Goal: Task Accomplishment & Management: Complete application form

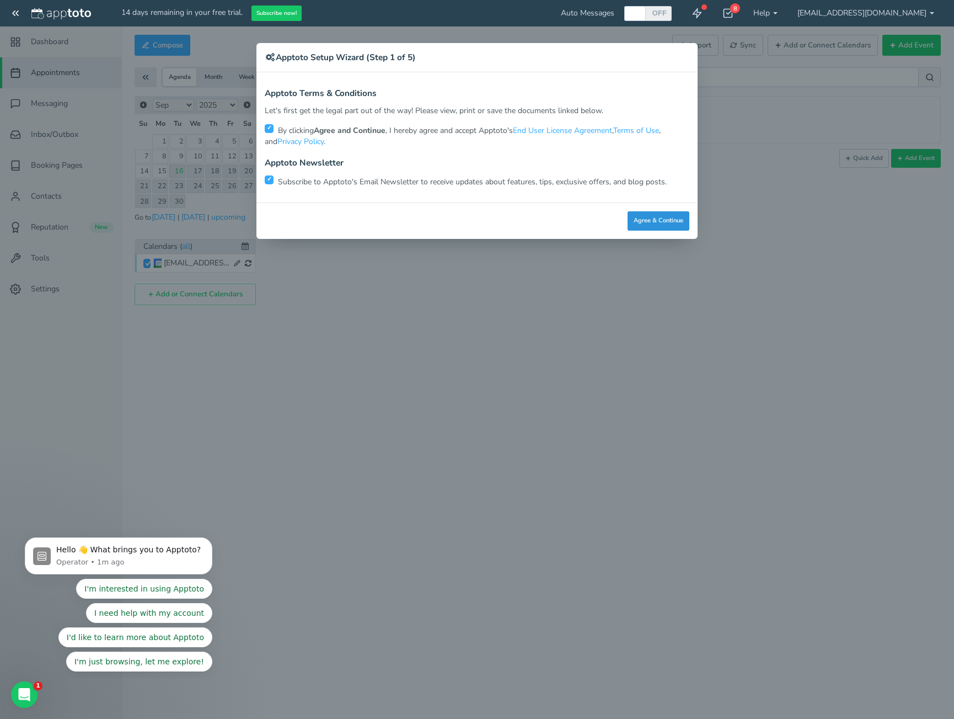
click at [640, 221] on button "Agree & Continue" at bounding box center [659, 220] width 62 height 19
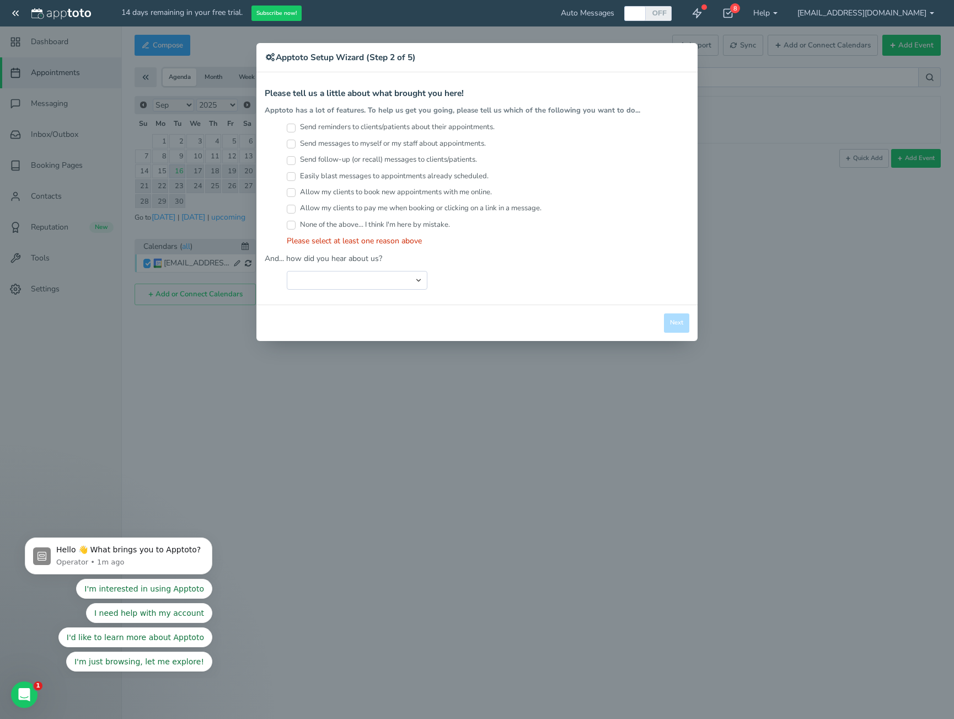
click at [487, 128] on label "Send reminders to clients/patients about their appointments." at bounding box center [391, 127] width 208 height 10
click at [296, 128] on input "Send reminders to clients/patients about their appointments." at bounding box center [291, 128] width 9 height 9
checkbox input "true"
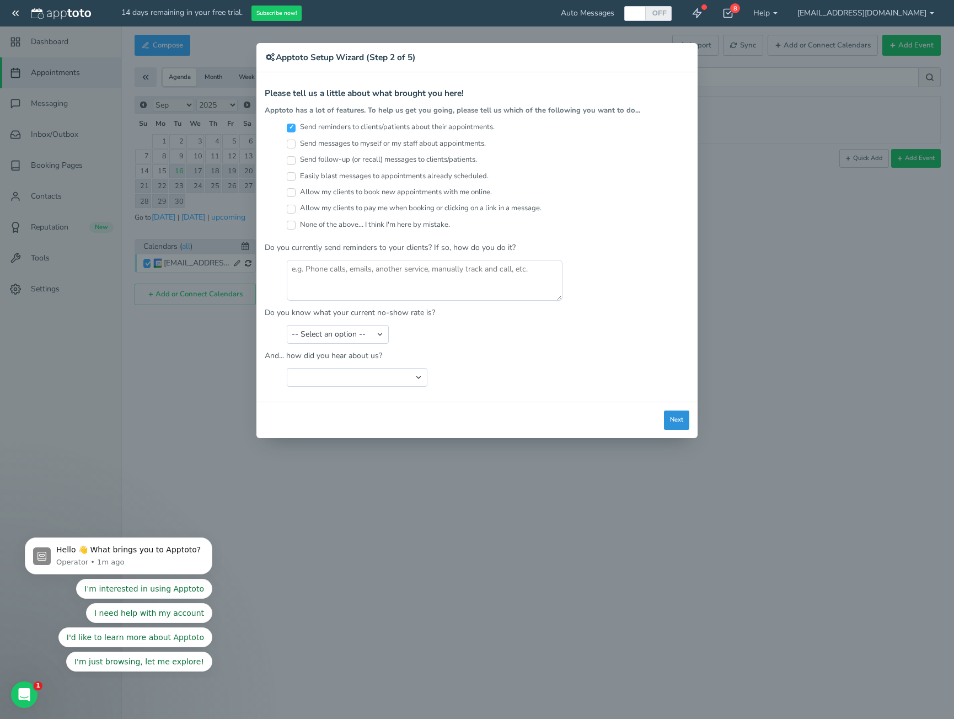
click at [679, 416] on button "Next" at bounding box center [676, 419] width 25 height 19
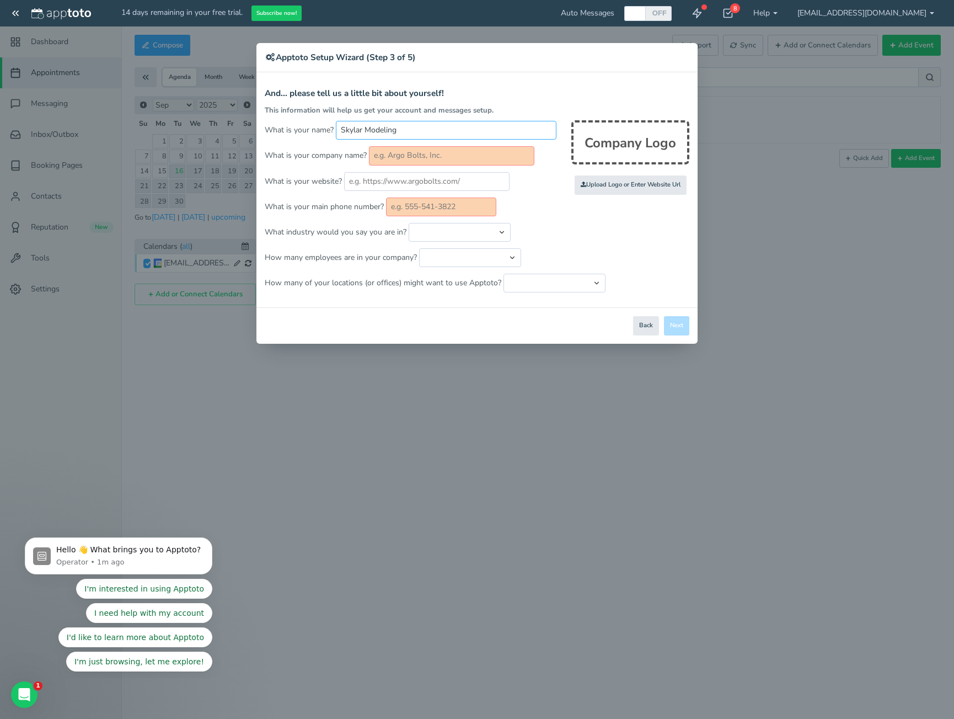
click at [484, 128] on input "Skylar Modeling" at bounding box center [446, 130] width 221 height 19
click at [530, 182] on p "What is your website?" at bounding box center [477, 181] width 425 height 19
click at [513, 153] on input "text" at bounding box center [451, 155] width 165 height 19
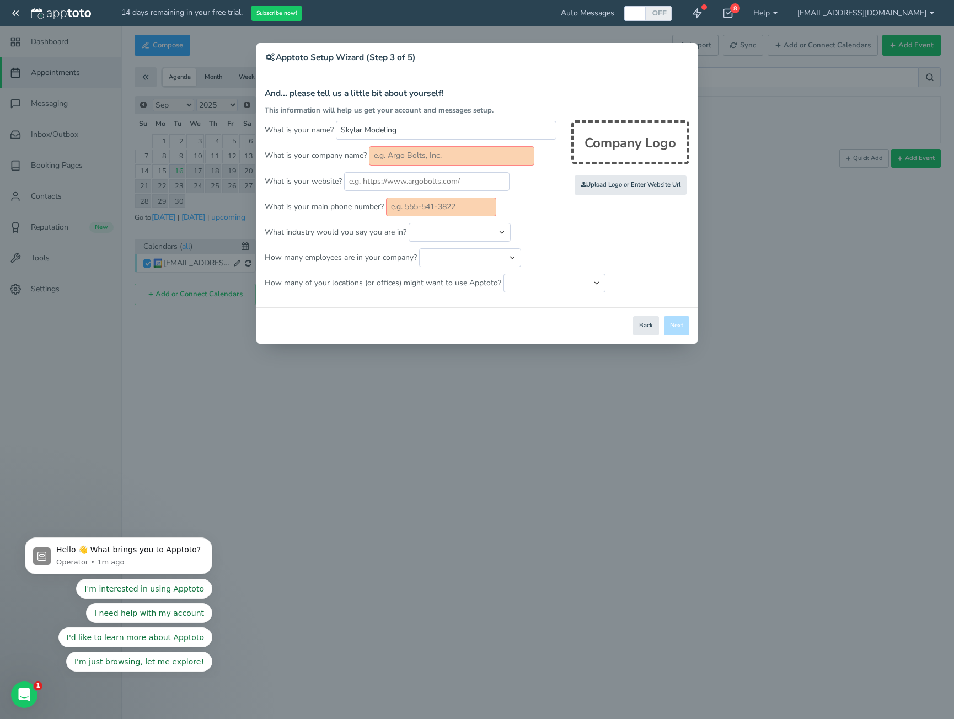
click at [513, 153] on input "text" at bounding box center [451, 155] width 165 height 19
click at [610, 184] on input "file" at bounding box center [389, 185] width 1050 height 76
type input "C:\fakepath\Skylar Logo Image.jpg"
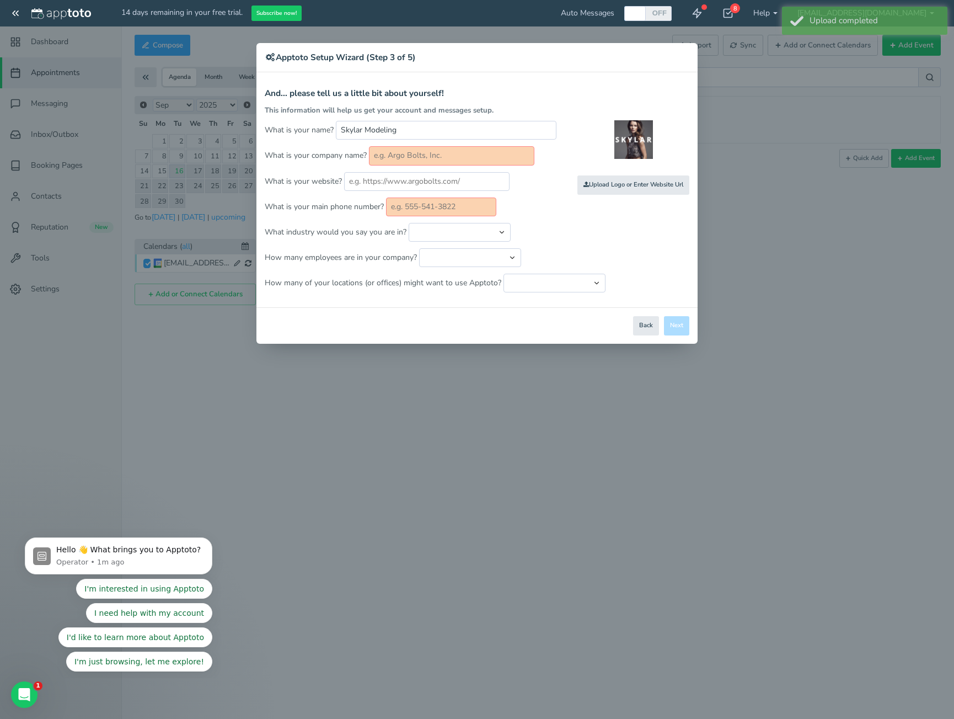
click at [430, 158] on input "text" at bounding box center [451, 155] width 165 height 19
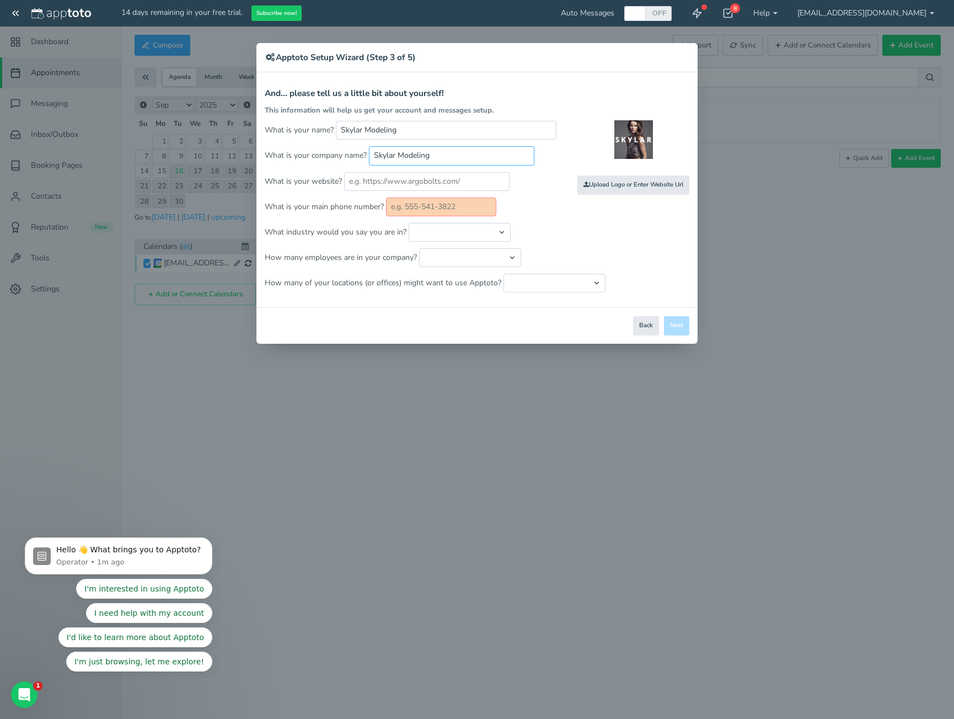
type input "Skylar Modeling"
type input "[DOMAIN_NAME]"
click at [457, 211] on input "text" at bounding box center [441, 206] width 110 height 19
type input "6464488445"
click at [464, 235] on select "Automotive Cleaning Services Consulting Education - Classroom Education - Admis…" at bounding box center [460, 232] width 102 height 19
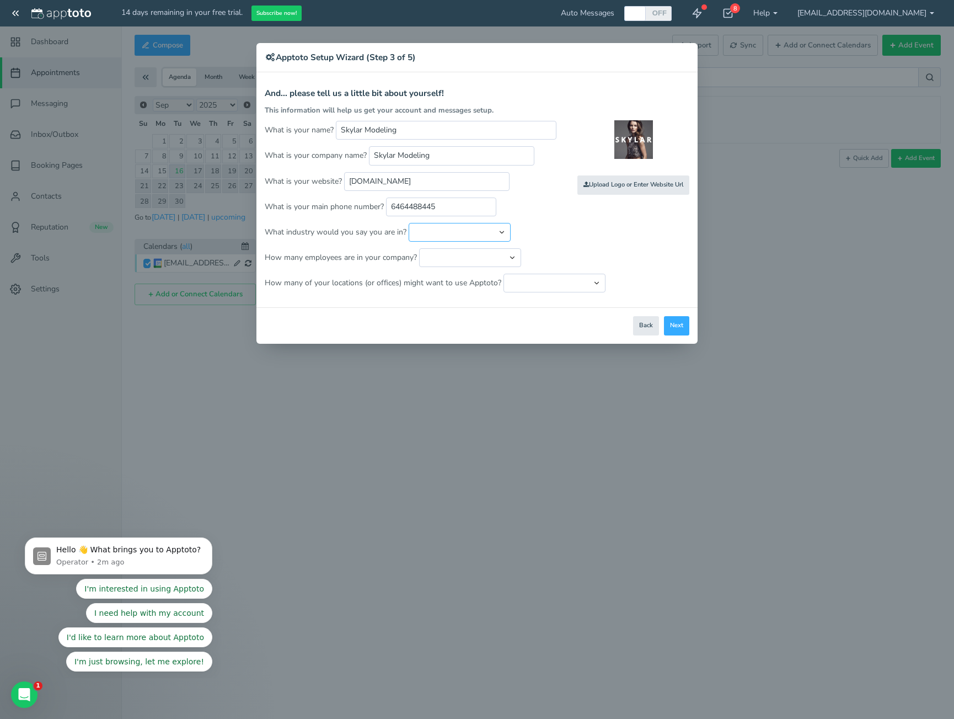
select select "string:Education - Tutoring"
click at [409, 223] on select "Automotive Cleaning Services Consulting Education - Classroom Education - Admis…" at bounding box center [460, 232] width 102 height 19
click at [439, 259] on select "Just me 1 to 5 6 to 10 11 to 25 26 to 50 51 to 100 101 to 500 501 to 1000 More …" at bounding box center [470, 257] width 102 height 19
select select "string:1..5"
click at [419, 248] on select "Just me 1 to 5 6 to 10 11 to 25 26 to 50 51 to 100 101 to 500 501 to 1000 More …" at bounding box center [470, 257] width 102 height 19
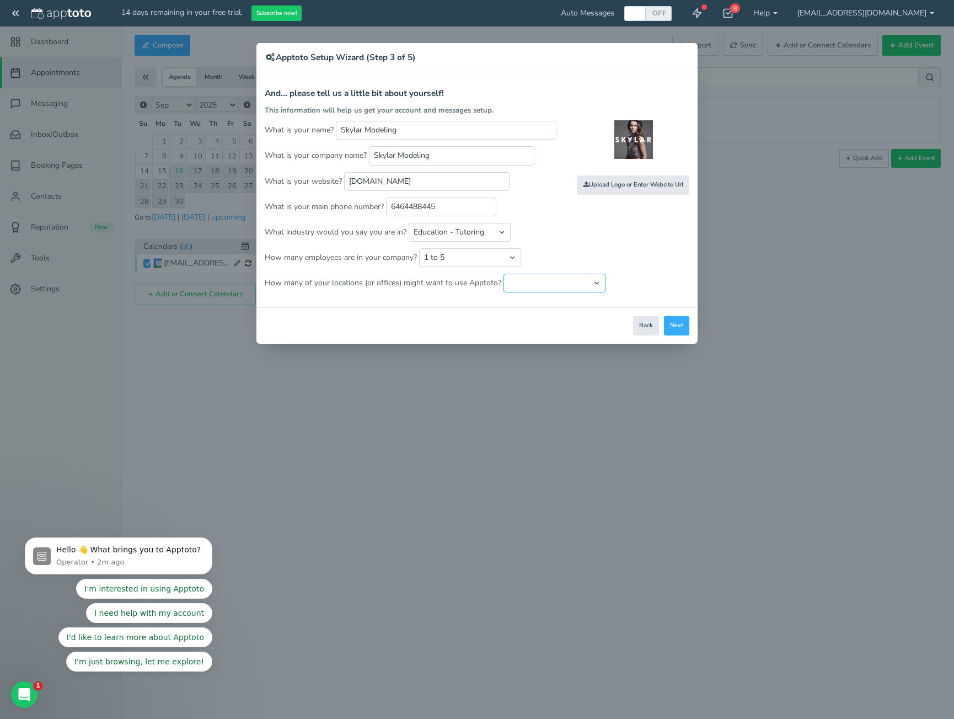
click at [513, 284] on select "Just one location 2 3 4 5 6 to 10 11 to 25 26 to 50 More than 50" at bounding box center [554, 283] width 102 height 19
select select "string:2"
click at [503, 274] on select "Just one location 2 3 4 5 6 to 10 11 to 25 26 to 50 More than 50" at bounding box center [554, 283] width 102 height 19
click at [679, 326] on button "Next" at bounding box center [676, 325] width 25 height 19
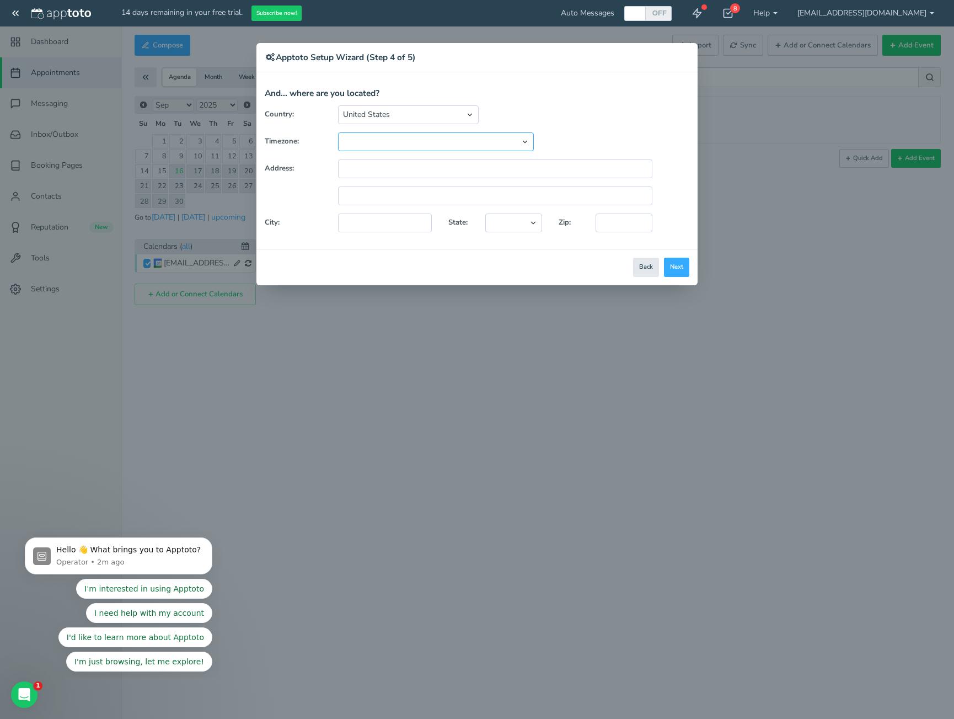
click at [436, 136] on select "(GMT-10:00) [US_STATE] (GMT-08:00) [US_STATE] (GMT-07:00) Pacific Time ([GEOGRA…" at bounding box center [436, 141] width 196 height 19
click at [406, 139] on select "(GMT-10:00) [US_STATE] (GMT-08:00) [US_STATE] (GMT-07:00) Pacific Time ([GEOGRA…" at bounding box center [436, 141] width 196 height 19
select select "string:America/New_York"
click at [338, 132] on select "(GMT-10:00) [US_STATE] (GMT-08:00) [US_STATE] (GMT-07:00) Pacific Time ([GEOGRA…" at bounding box center [436, 141] width 196 height 19
click at [415, 173] on input "text" at bounding box center [495, 168] width 314 height 19
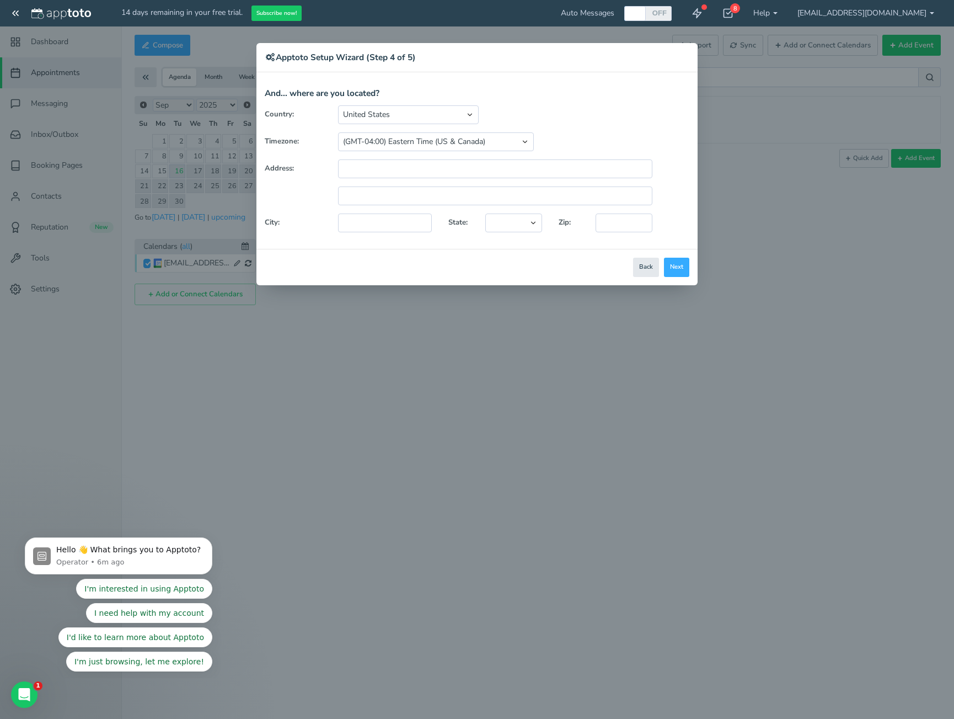
click at [573, 123] on div "[GEOGRAPHIC_DATA] [GEOGRAPHIC_DATA] [GEOGRAPHIC_DATA] [GEOGRAPHIC_DATA] [GEOGRA…" at bounding box center [495, 114] width 331 height 19
click at [560, 164] on input "text" at bounding box center [495, 168] width 314 height 19
type input "[STREET_ADDRESS]"
type input "Ste 801"
click at [416, 215] on input "text" at bounding box center [385, 222] width 94 height 19
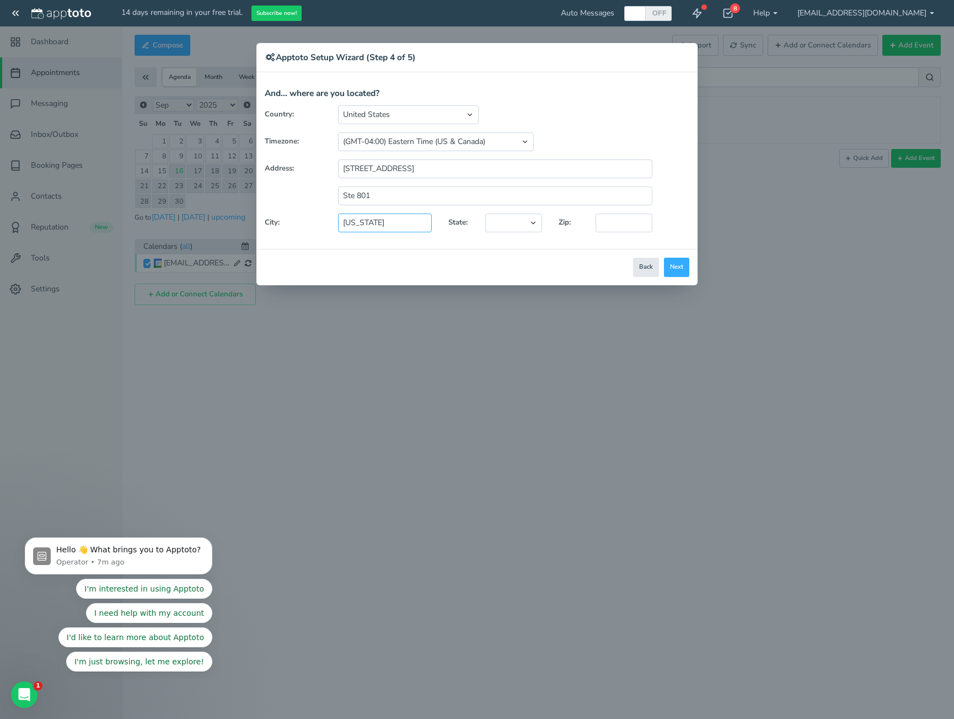
type input "[US_STATE]"
select select "string:[GEOGRAPHIC_DATA]"
click at [485, 213] on select "[US_STATE] [US_STATE] [US_STATE] [US_STATE] [US_STATE] [US_STATE] [US_STATE] [U…" at bounding box center [513, 222] width 57 height 19
type input "10003"
click at [389, 260] on div "Close Logout Cancel Back Saving! Save Done Next Agree & Continue" at bounding box center [476, 267] width 441 height 36
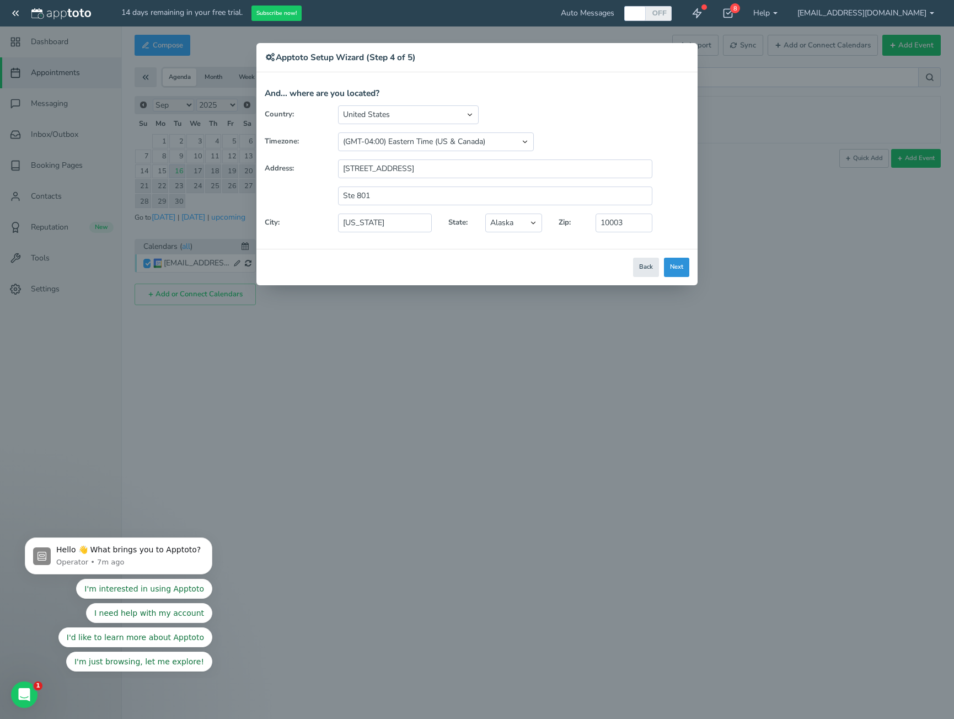
click at [676, 265] on button "Next" at bounding box center [676, 267] width 25 height 19
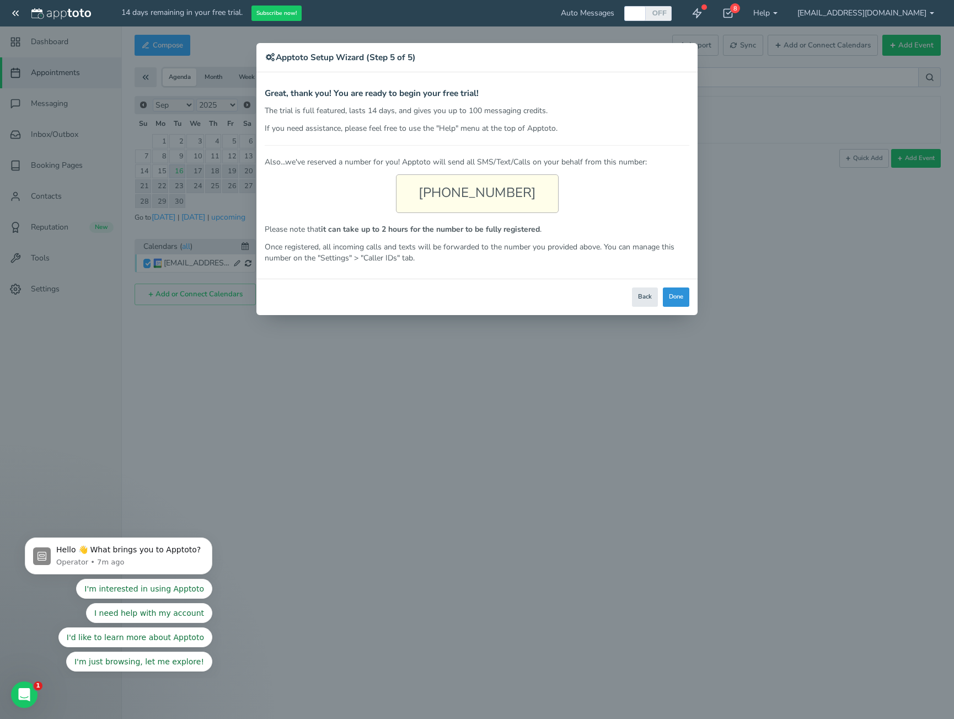
click at [682, 301] on button "Done" at bounding box center [676, 296] width 26 height 19
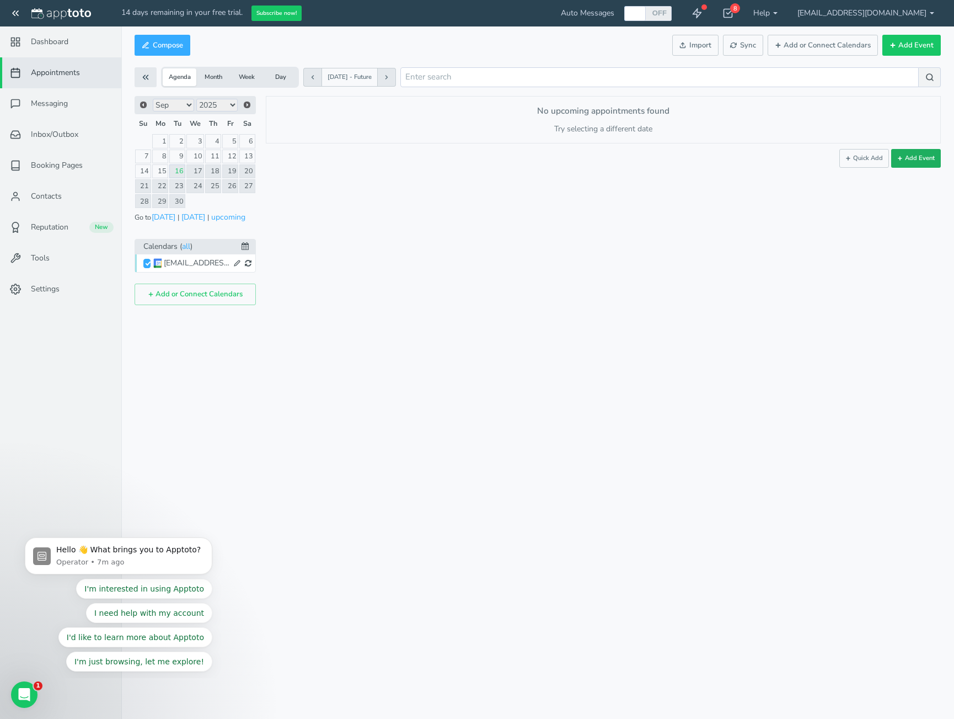
click at [914, 163] on button "Add Event" at bounding box center [916, 158] width 50 height 19
type input "[DATE]"
type input "10:00"
type input "[DATE]"
type input "11:00"
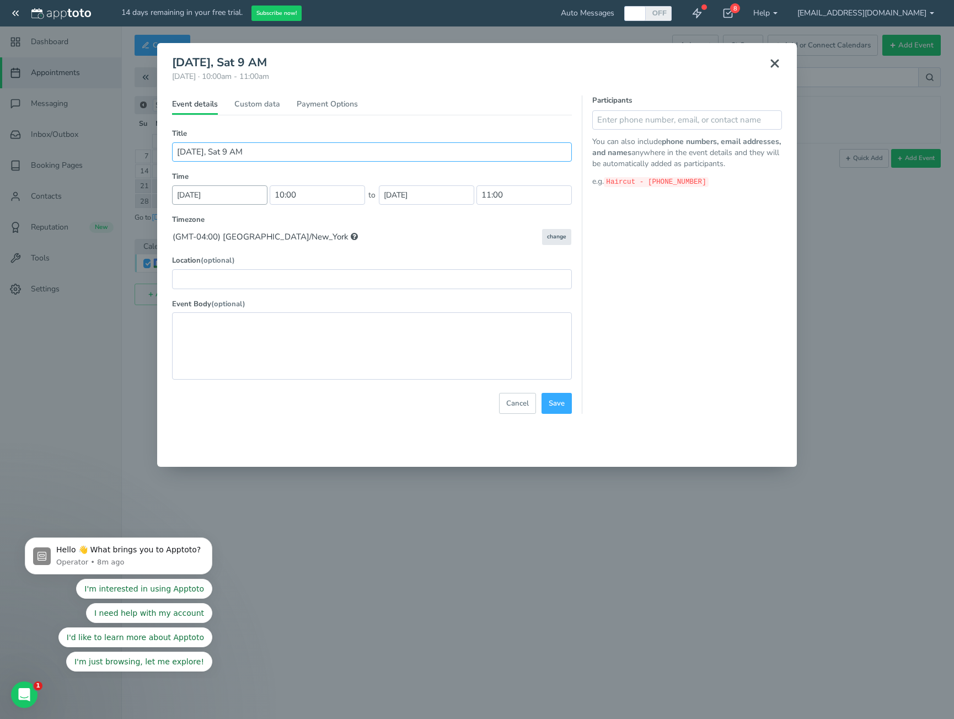
type input "[DATE], Sat 9 AM"
click at [254, 192] on input "[DATE]" at bounding box center [219, 194] width 95 height 19
click at [264, 270] on link "13" at bounding box center [267, 269] width 13 height 15
type input "[DATE]"
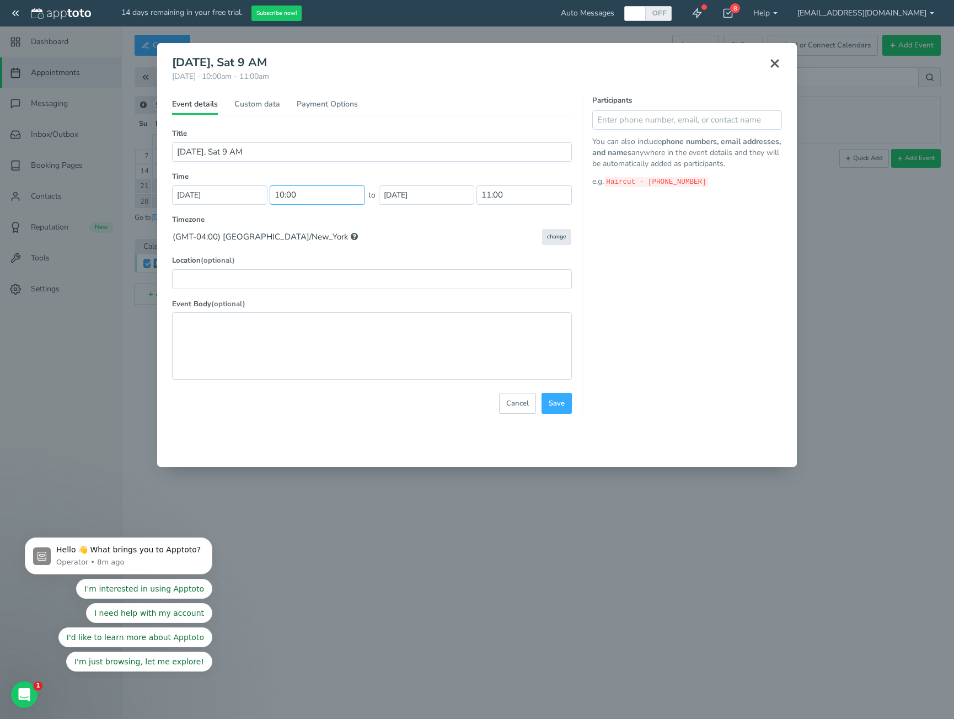
click at [294, 192] on input "10:00" at bounding box center [317, 194] width 95 height 19
click at [292, 218] on li "09:00 am" at bounding box center [294, 214] width 49 height 9
type input "09:00 am"
click at [502, 194] on input "10:00" at bounding box center [523, 194] width 95 height 19
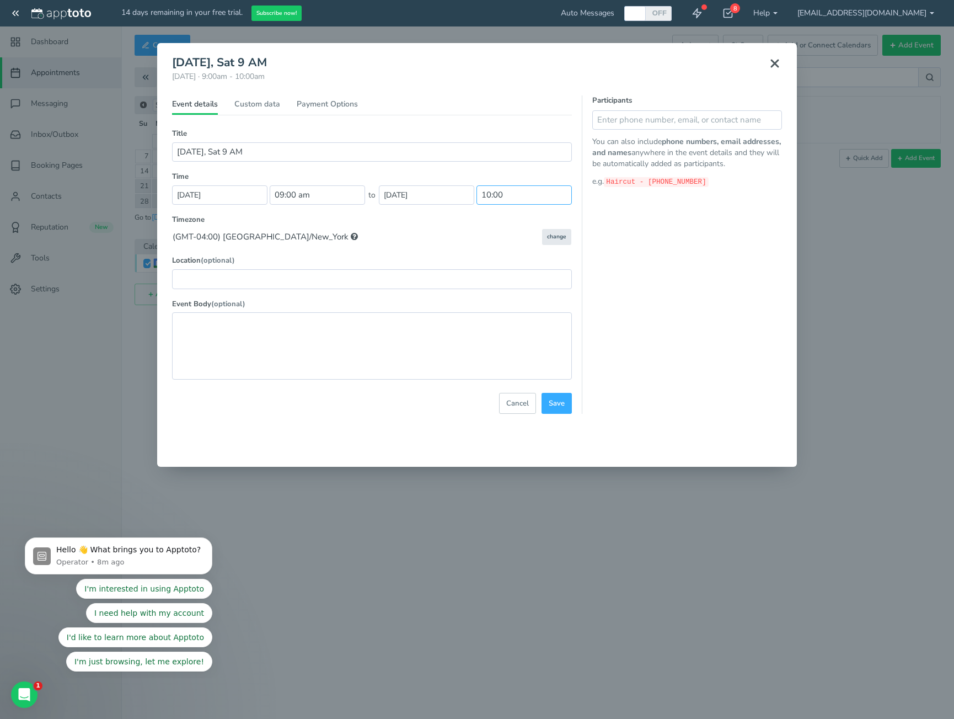
scroll to position [353, 0]
click at [497, 244] on li "11:00 am" at bounding box center [501, 244] width 49 height 9
type input "11:00 am"
click at [322, 277] on input "text" at bounding box center [372, 278] width 400 height 19
type input "[STREET_ADDRESS][US_STATE]"
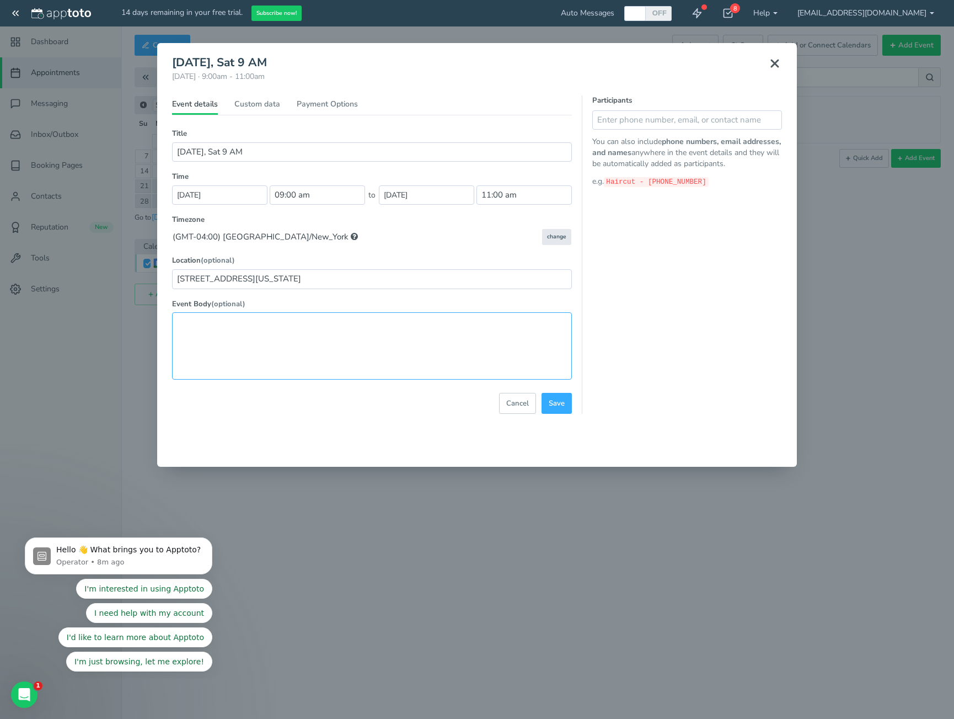
click at [320, 319] on textarea at bounding box center [372, 345] width 400 height 67
click at [718, 116] on input "text" at bounding box center [687, 119] width 190 height 19
click at [265, 108] on link "Custom data" at bounding box center [257, 107] width 46 height 16
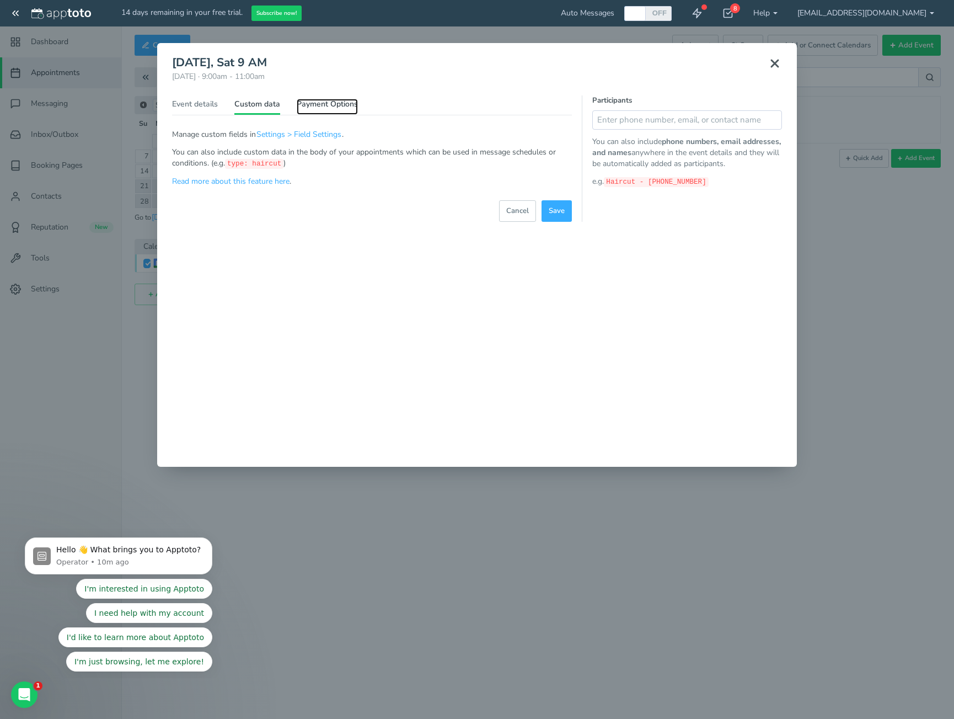
click at [313, 103] on link "Payment Options" at bounding box center [327, 107] width 61 height 16
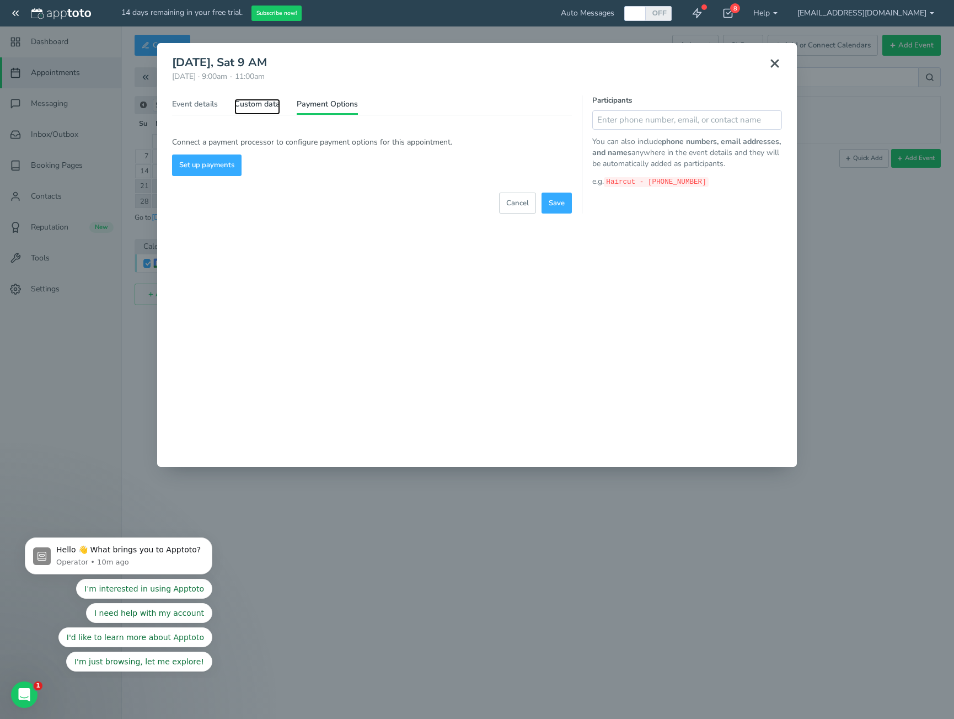
click at [242, 105] on link "Custom data" at bounding box center [257, 107] width 46 height 16
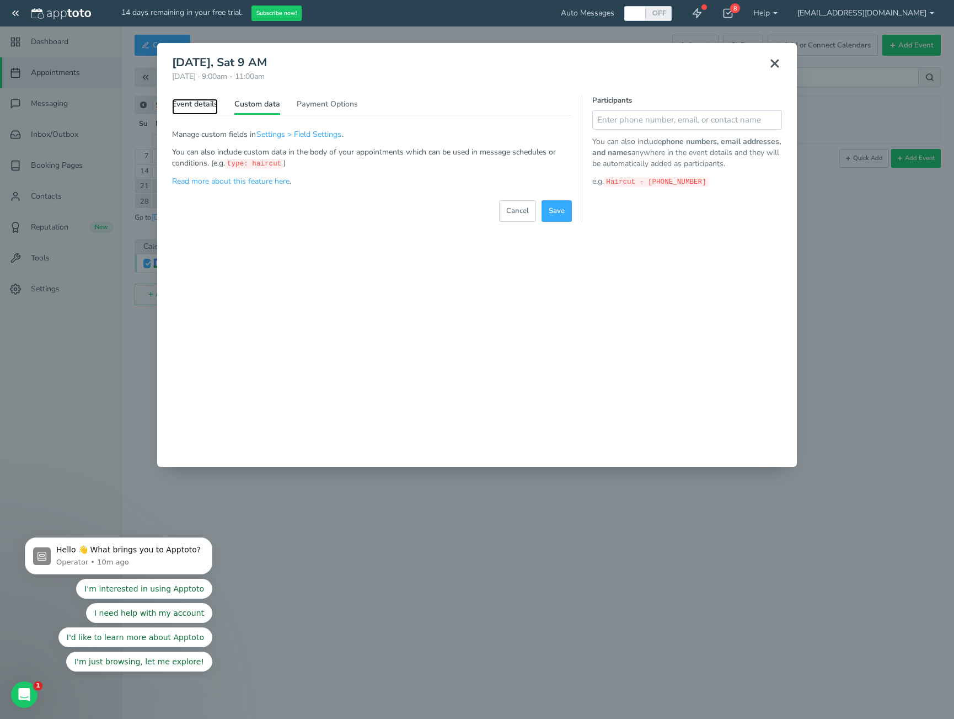
click at [208, 106] on link "Event details" at bounding box center [195, 107] width 46 height 16
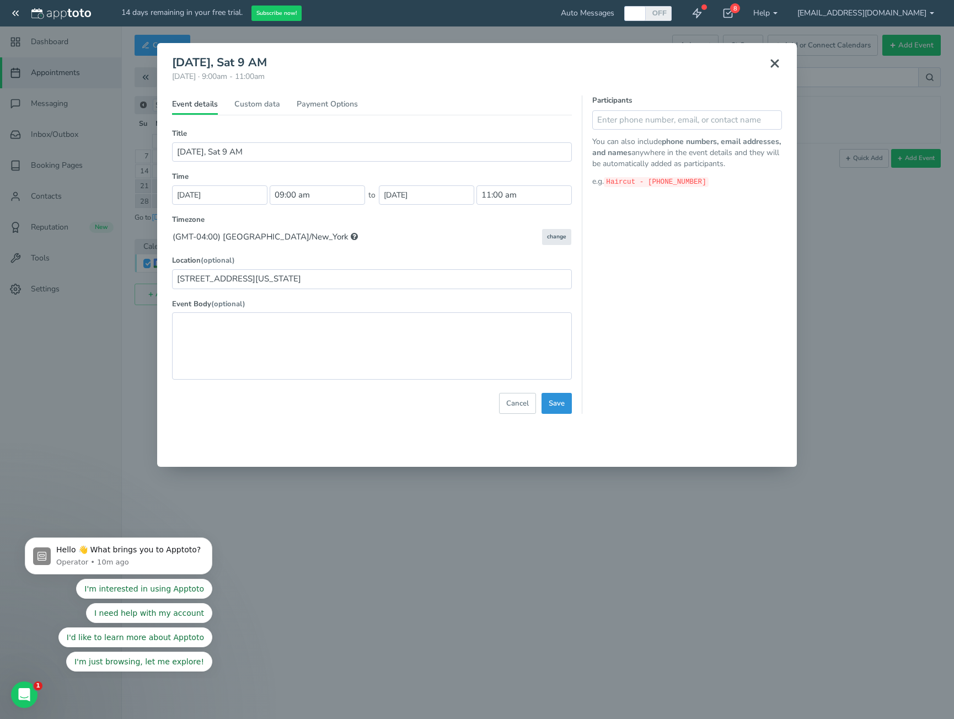
click at [567, 405] on button "Save" at bounding box center [556, 404] width 30 height 22
select select "string:America/New_York"
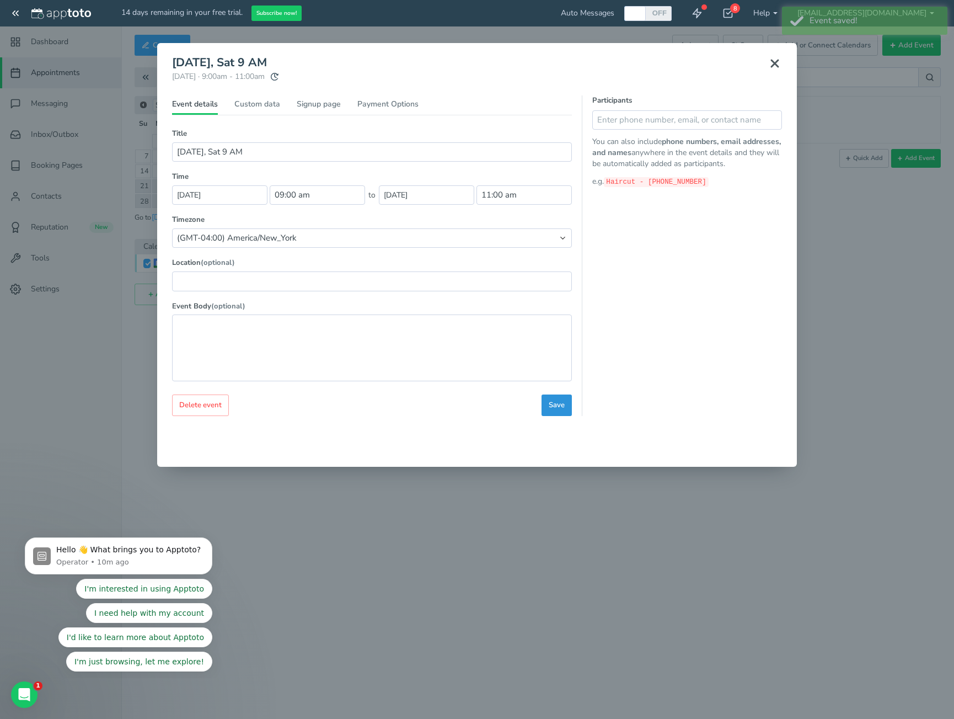
click at [563, 407] on span "Save" at bounding box center [557, 405] width 16 height 10
type input "[STREET_ADDRESS][US_STATE]"
click at [779, 57] on icon at bounding box center [774, 63] width 13 height 13
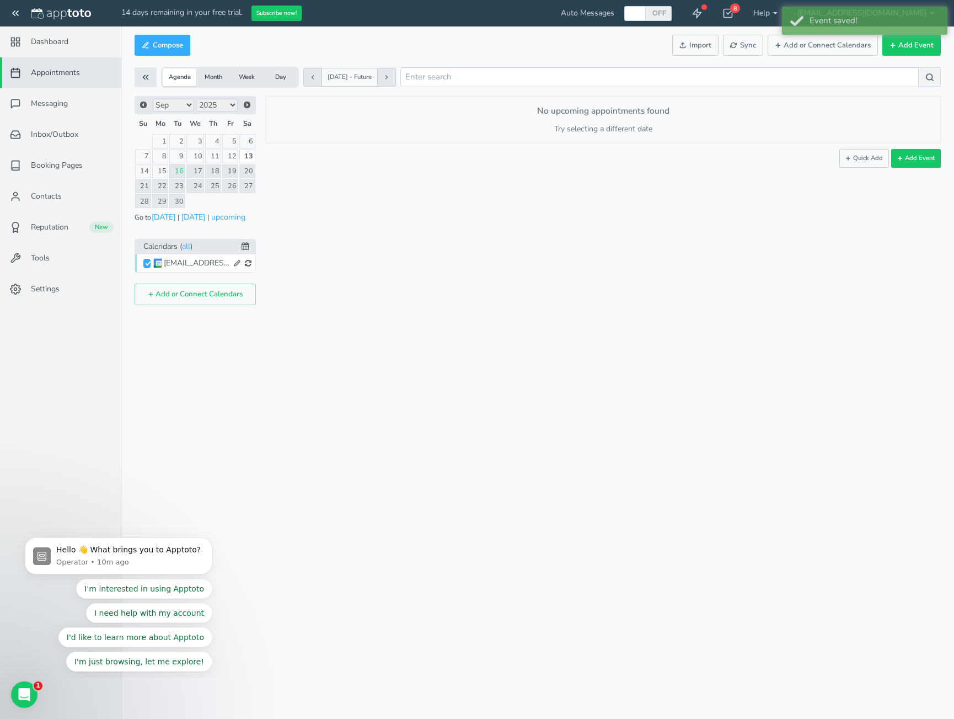
click at [711, 266] on div "× [DATE], Sat 9 AM [DATE] · 9:00am - 11:00am Public reschedule link" at bounding box center [598, 200] width 685 height 209
click at [249, 156] on link "13" at bounding box center [247, 156] width 16 height 14
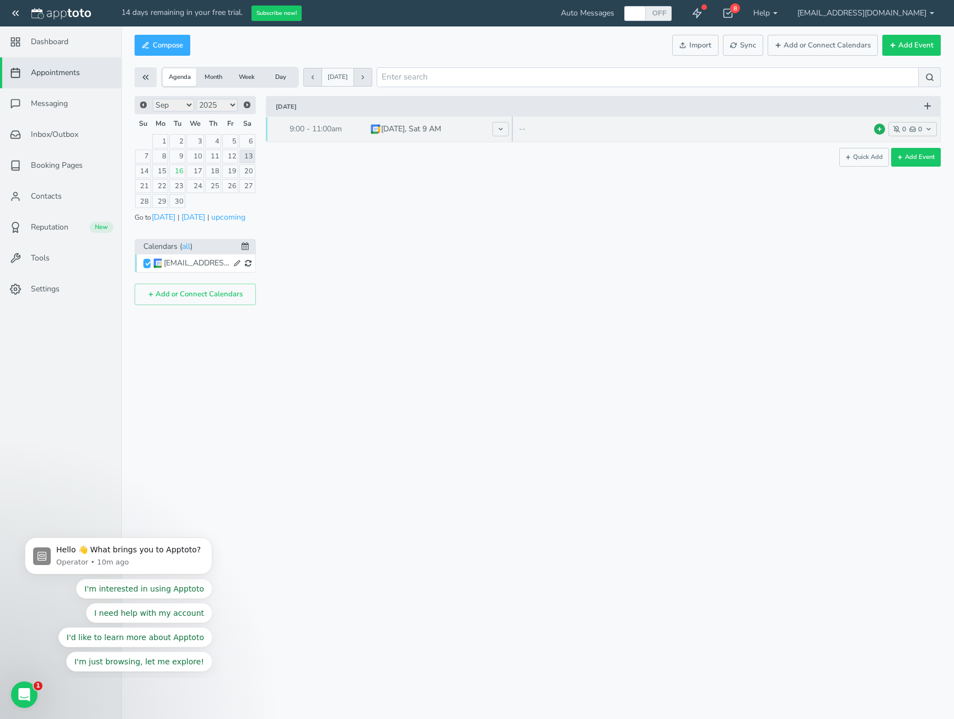
click at [883, 130] on button at bounding box center [879, 129] width 11 height 11
click at [905, 131] on button "0 0" at bounding box center [912, 129] width 49 height 14
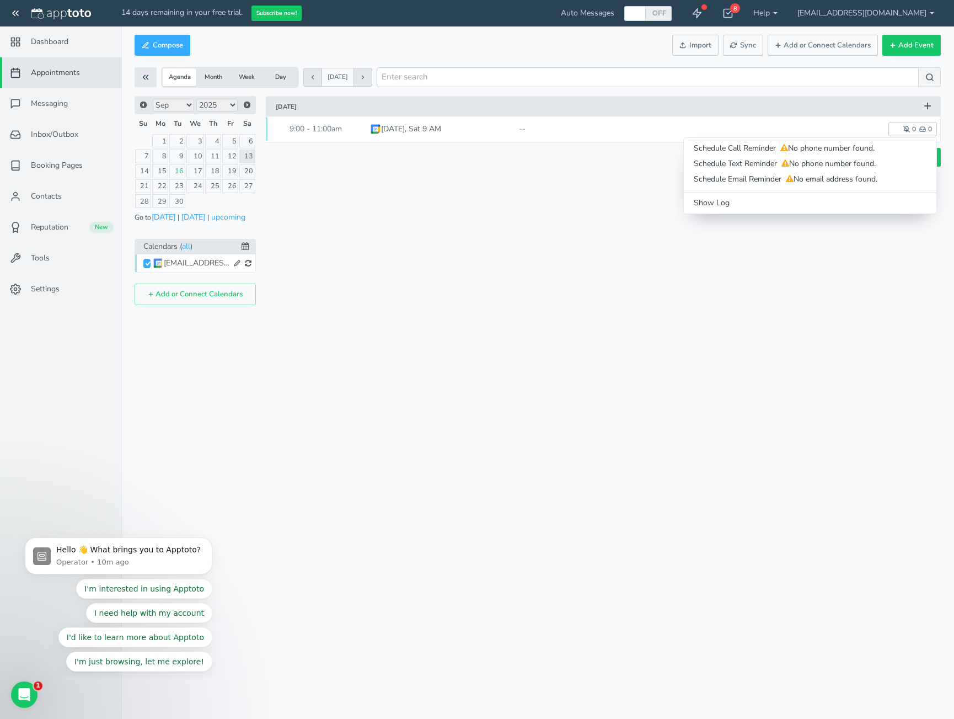
click at [613, 207] on div "× New event Tuesday, September 16th · 11:22am - 11:22am Public reschedule link …" at bounding box center [598, 200] width 685 height 209
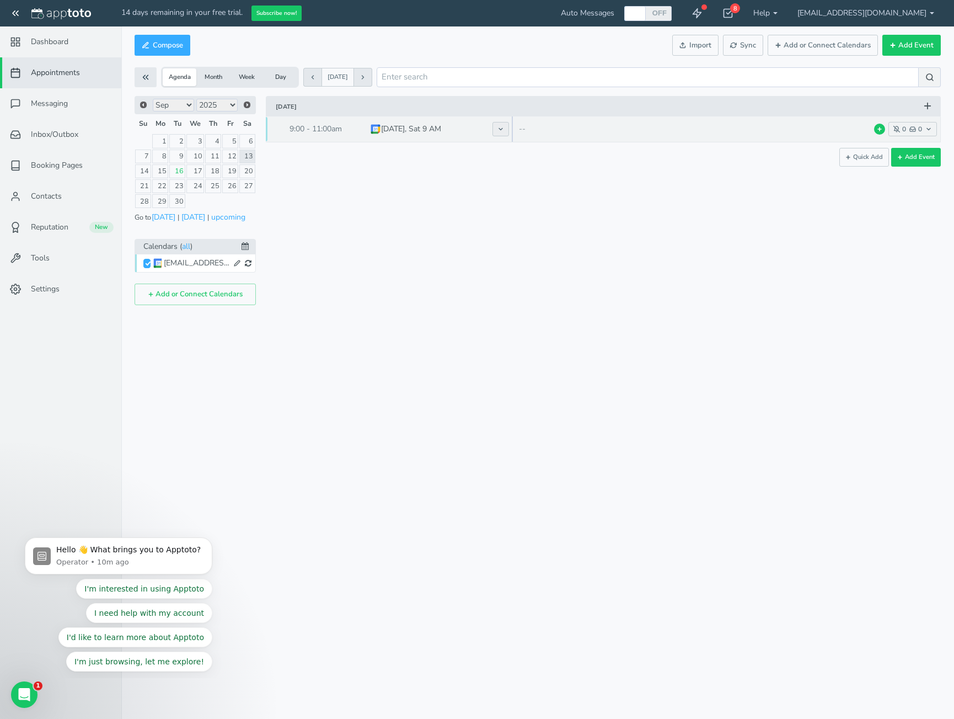
click at [502, 132] on button at bounding box center [500, 129] width 17 height 14
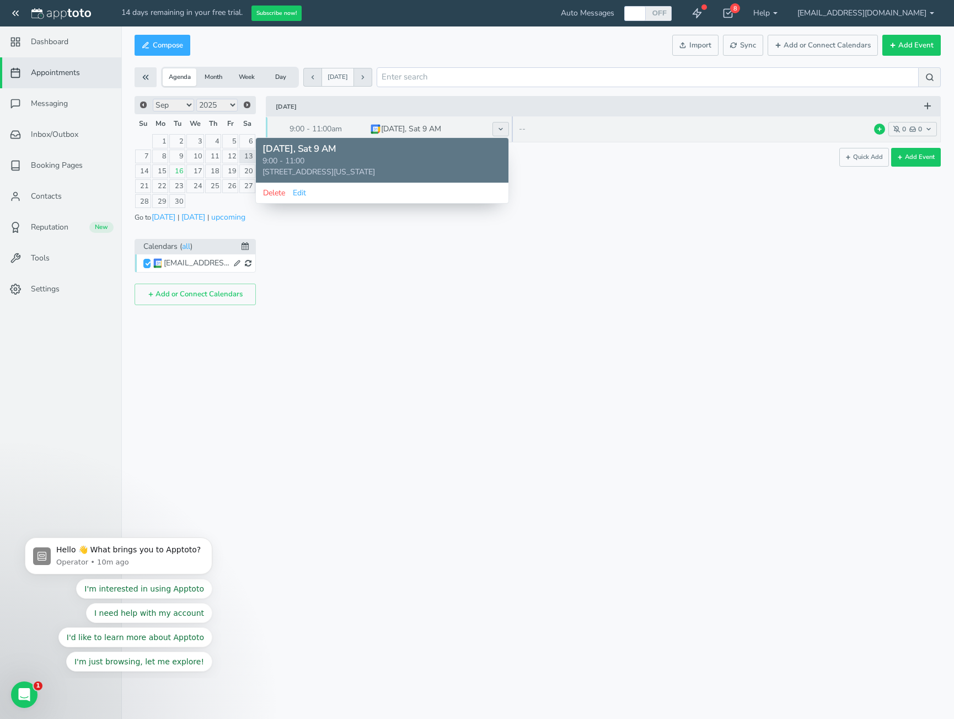
click at [502, 132] on button at bounding box center [500, 129] width 17 height 14
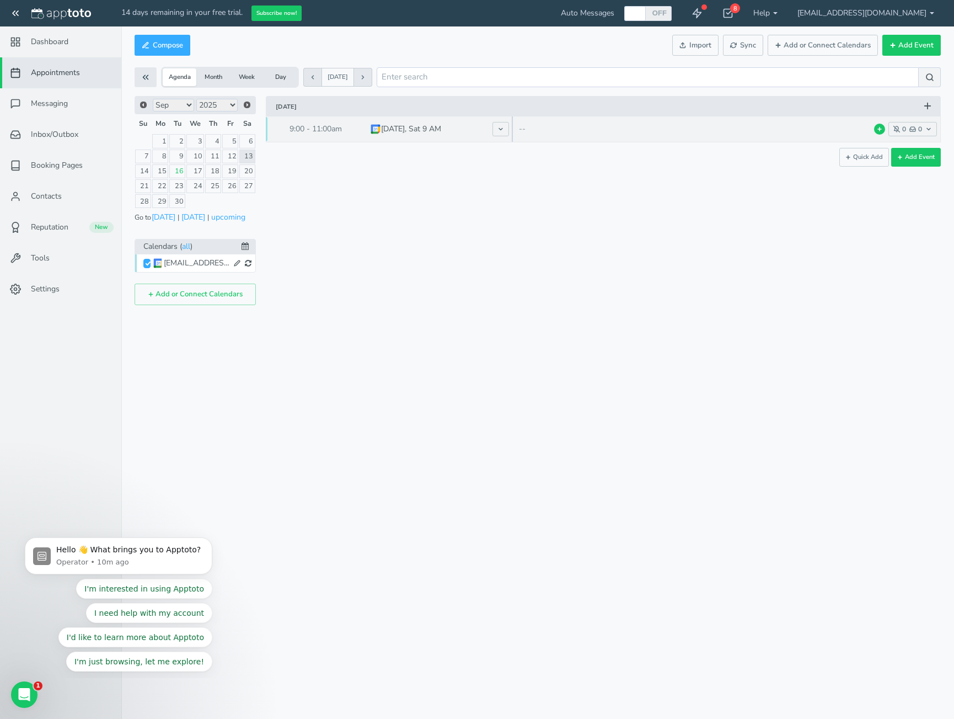
click at [521, 130] on p "--" at bounding box center [654, 129] width 271 height 11
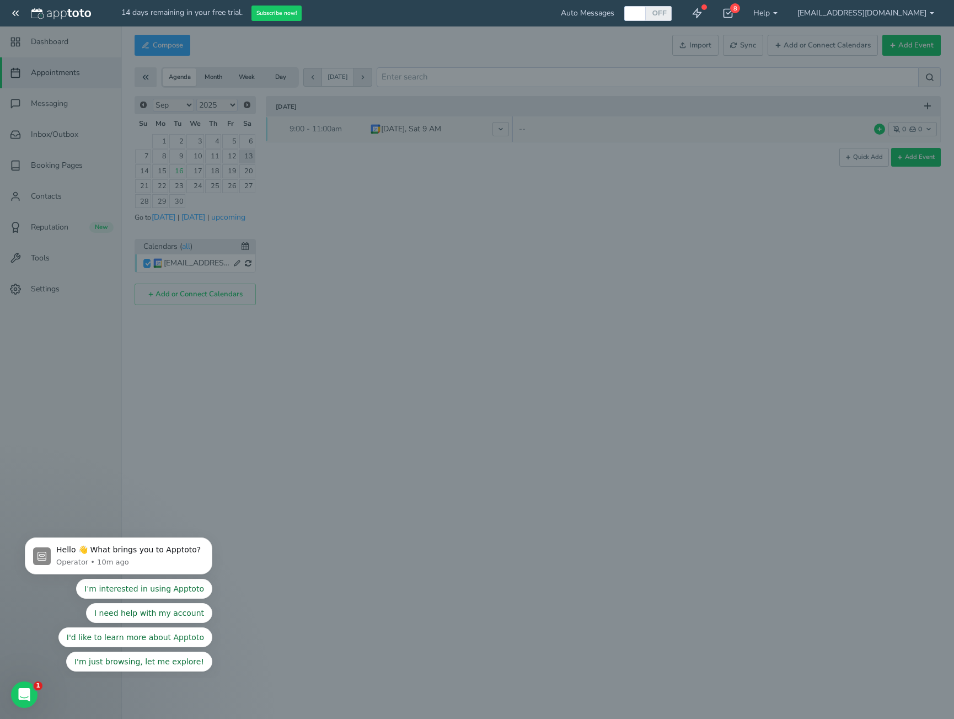
type input "[DATE], Sat 9 AM"
type input "13-09-2025"
type input "9:00"
type input "13-09-2025"
type input "11:00"
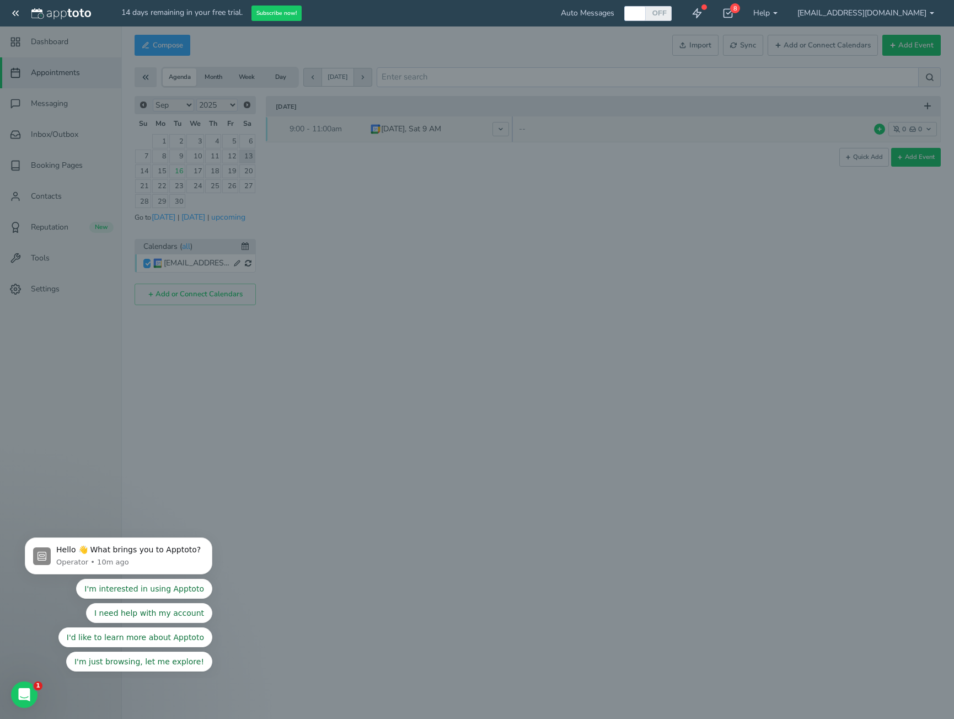
select select "string:America/New_York"
type input "[STREET_ADDRESS][US_STATE]"
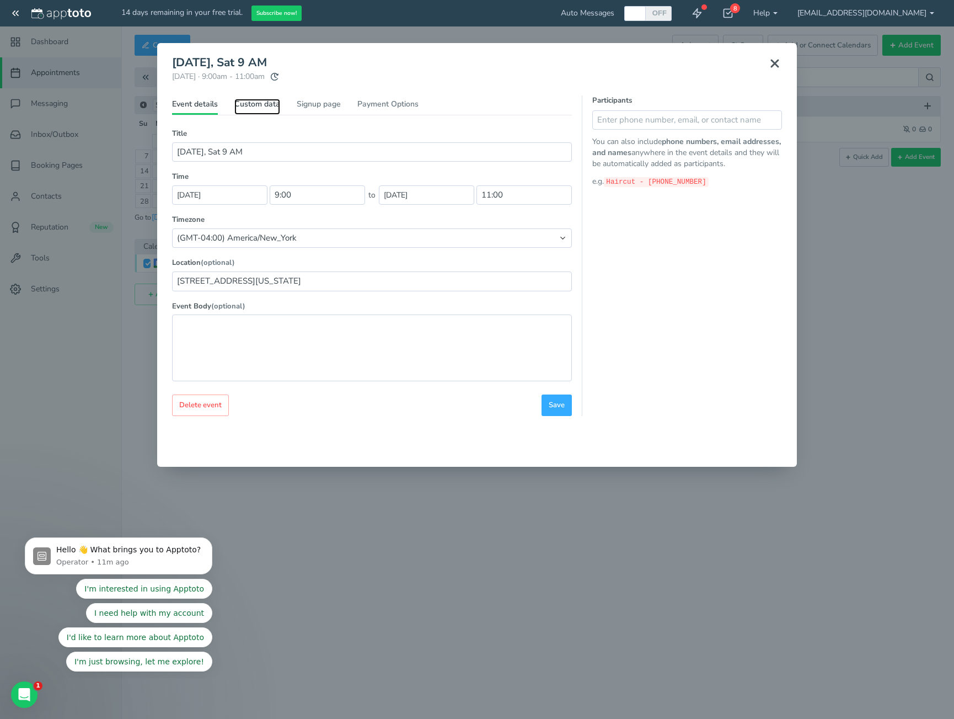
click at [249, 105] on link "Custom data" at bounding box center [257, 107] width 46 height 16
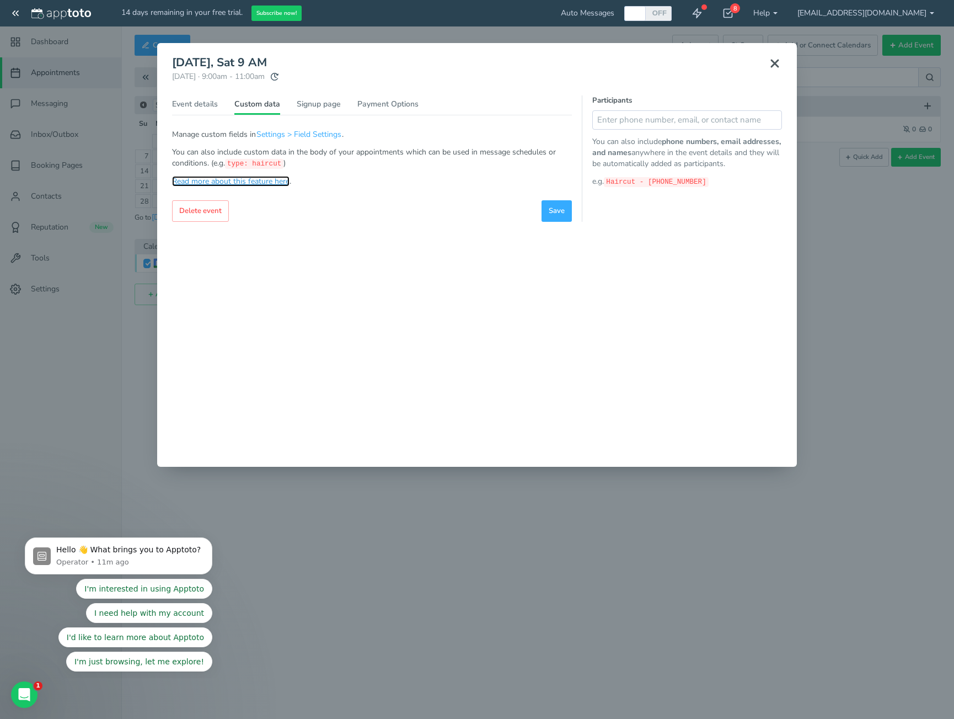
click at [259, 184] on link "Read more about this feature here" at bounding box center [230, 181] width 117 height 10
click at [772, 65] on icon at bounding box center [774, 63] width 13 height 13
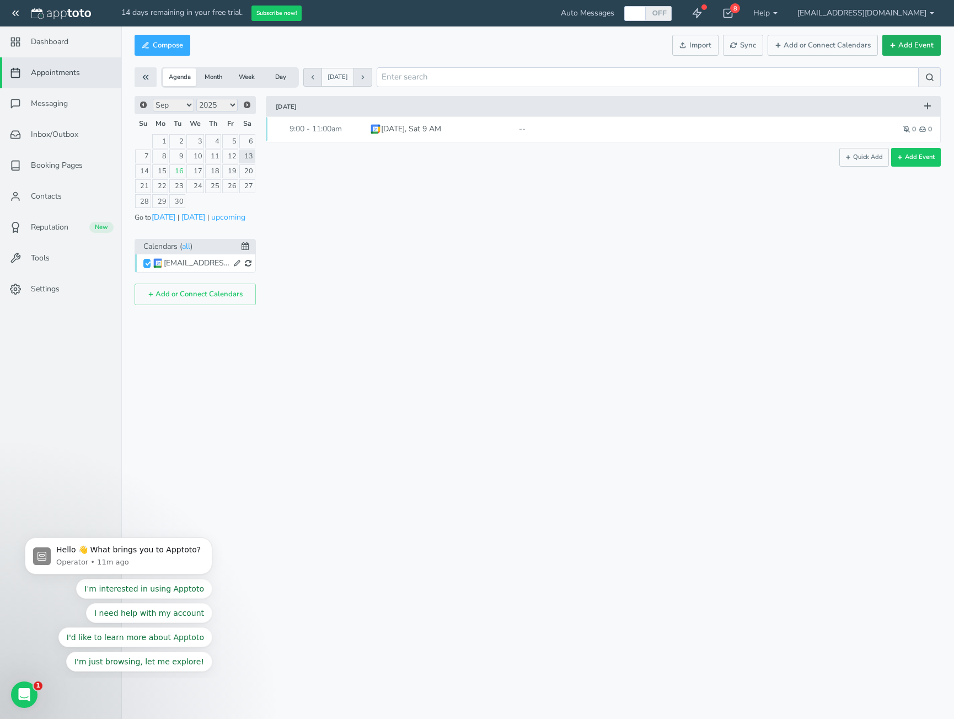
click at [922, 47] on button "Add Event" at bounding box center [911, 46] width 58 height 22
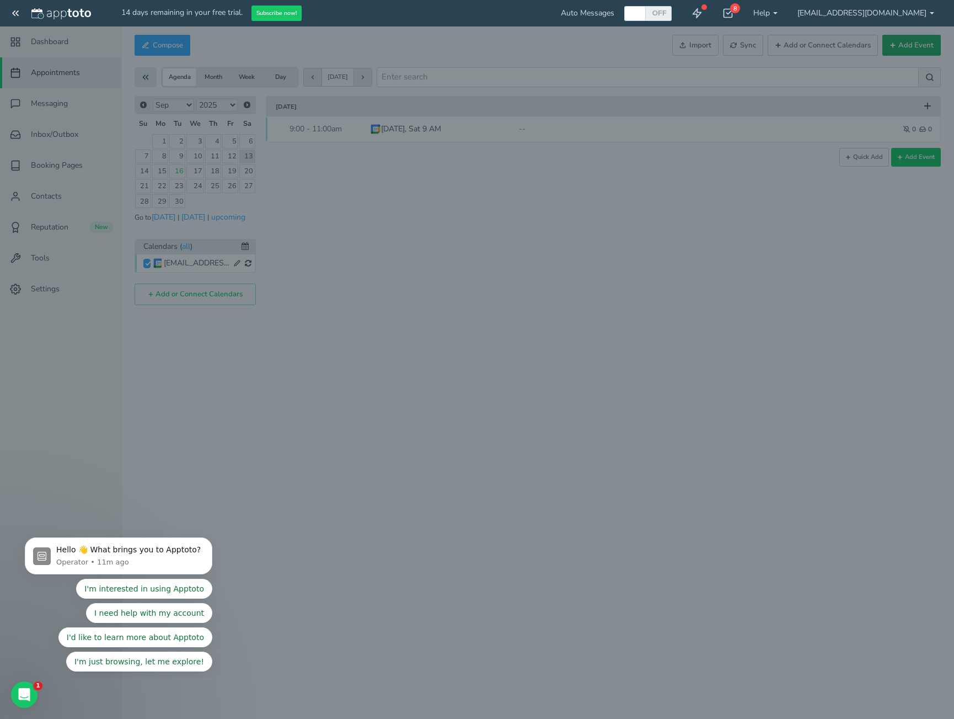
type input "10:00"
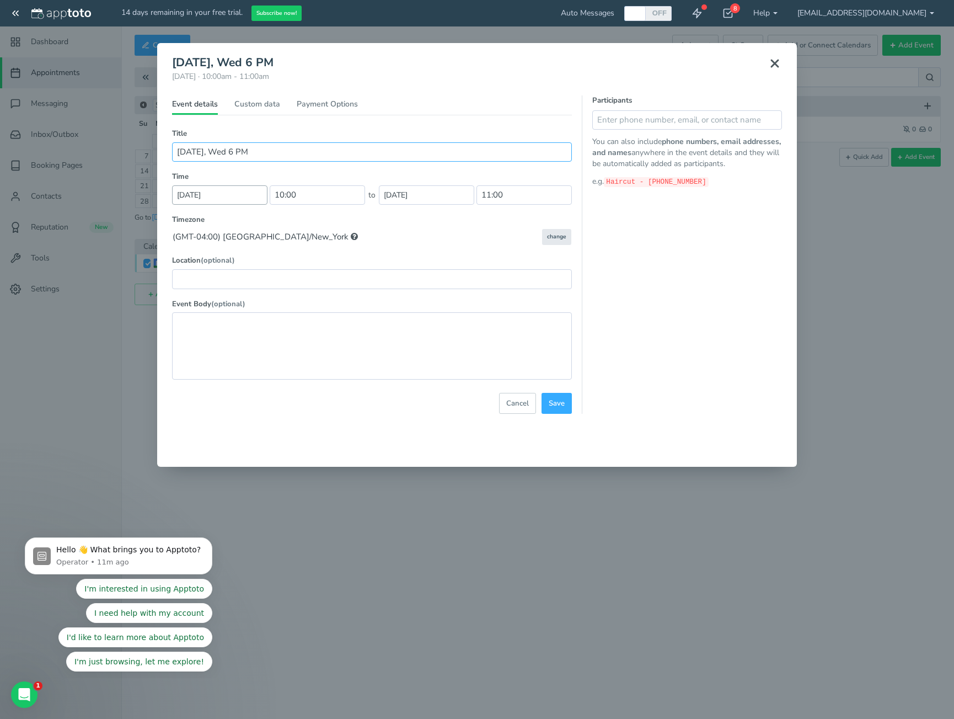
type input "Sept 17, Wed 6 PM"
click at [240, 196] on input "13-09-2025" at bounding box center [219, 194] width 95 height 19
click at [228, 286] on link "17" at bounding box center [224, 284] width 15 height 15
type input "17-09-2025"
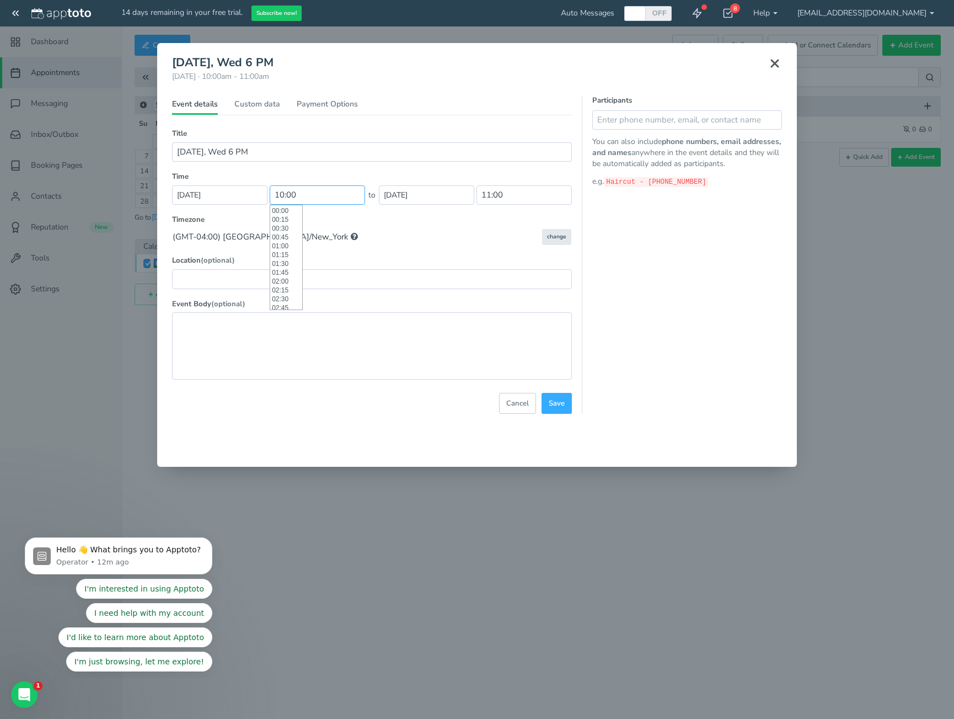
click at [296, 194] on input "10:00" at bounding box center [317, 194] width 95 height 19
click at [277, 281] on li "18:00" at bounding box center [286, 278] width 32 height 9
type input "18:00"
click at [502, 194] on input "19:00" at bounding box center [523, 194] width 95 height 19
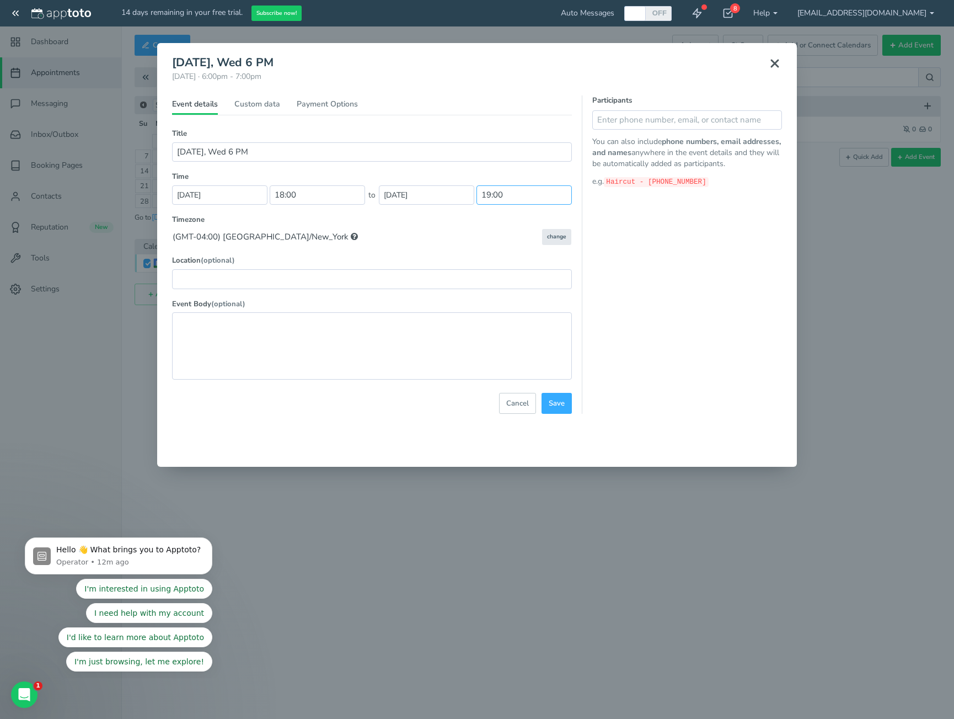
scroll to position [671, 0]
click at [490, 246] on li "20:00" at bounding box center [493, 244] width 32 height 9
type input "20:00"
click at [329, 277] on input "text" at bounding box center [372, 278] width 400 height 19
type input "89 5th Avenue, ste 801, New York NY 10003"
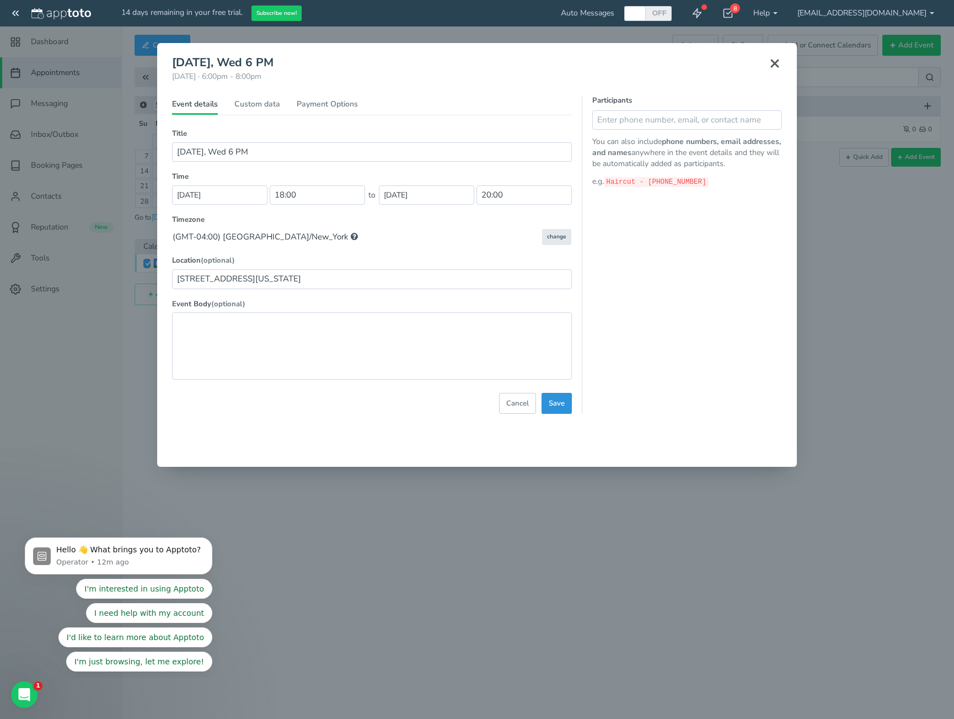
click at [565, 403] on button "Save" at bounding box center [556, 404] width 30 height 22
select select "string:America/New_York"
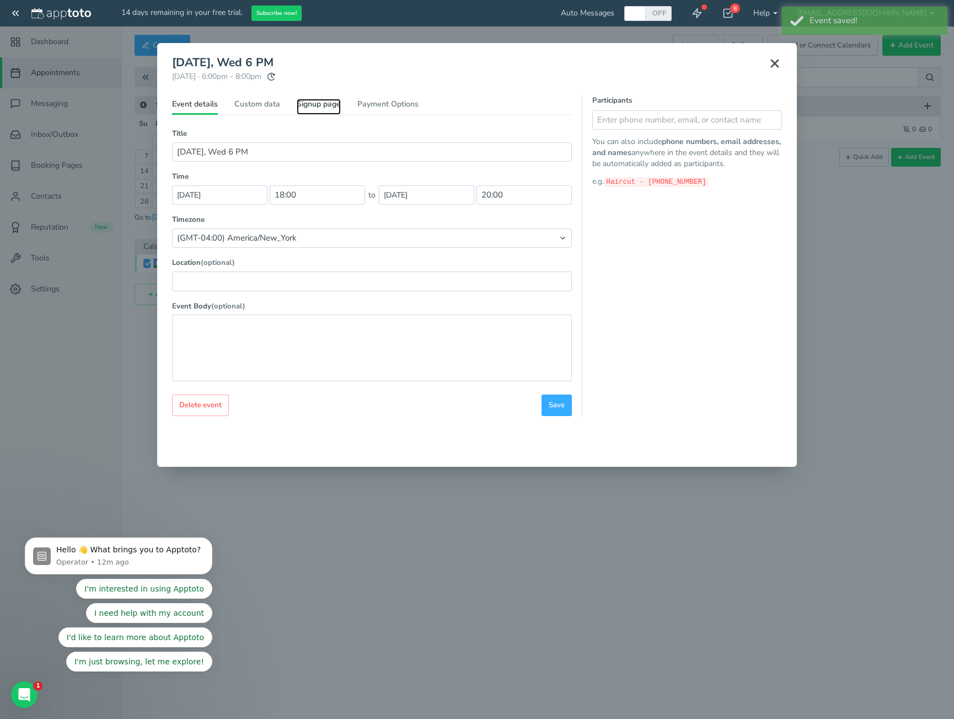
click at [318, 105] on link "Signup page" at bounding box center [319, 107] width 44 height 16
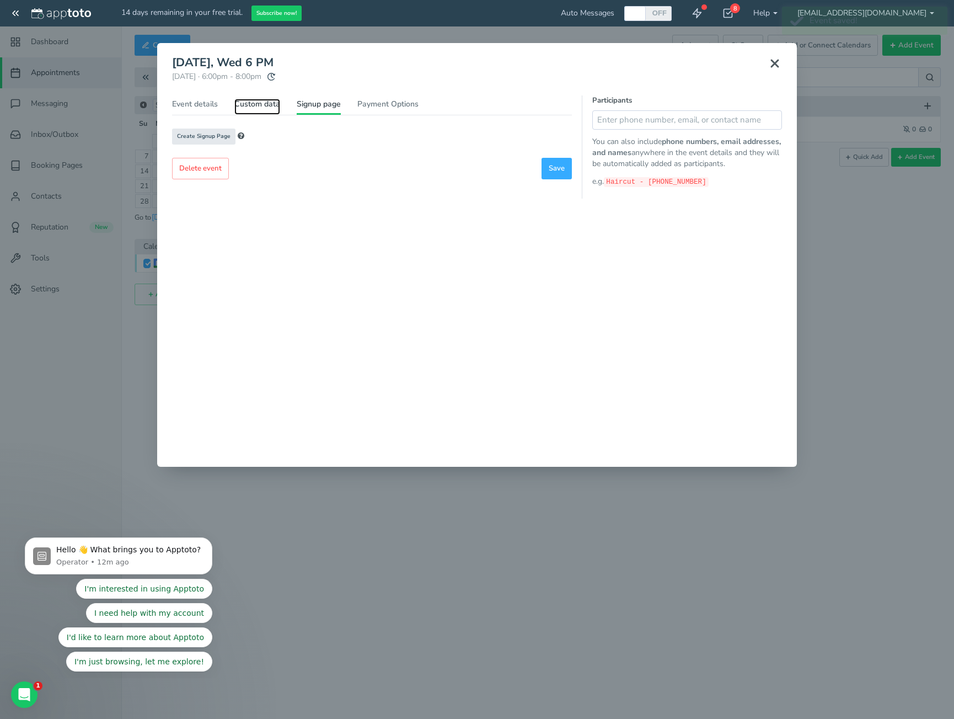
click at [260, 103] on link "Custom data" at bounding box center [257, 107] width 46 height 16
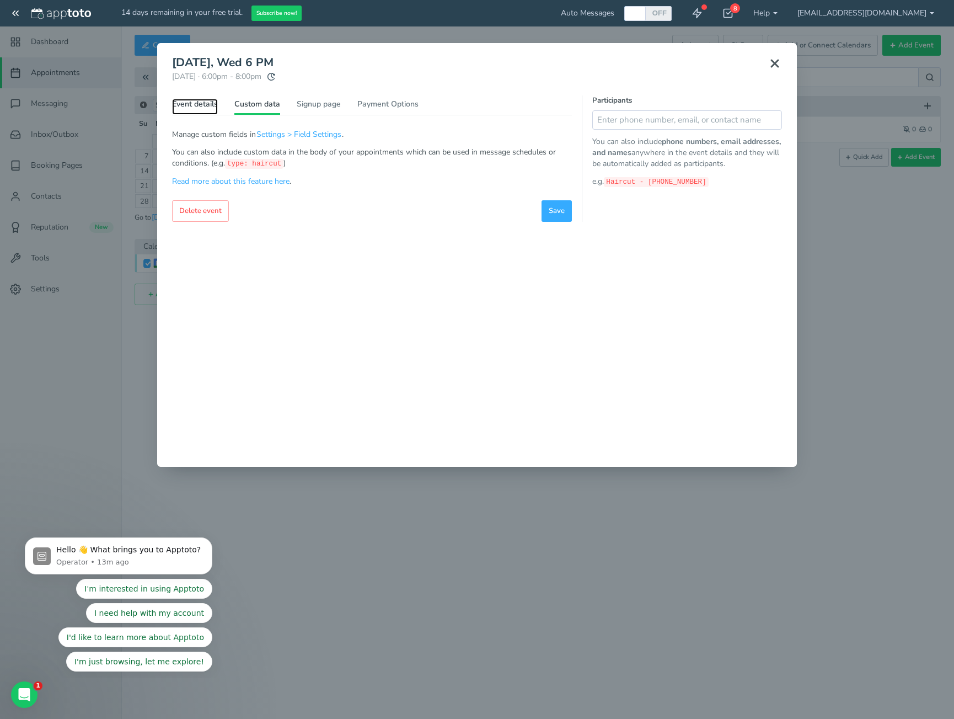
click at [211, 104] on link "Event details" at bounding box center [195, 107] width 46 height 16
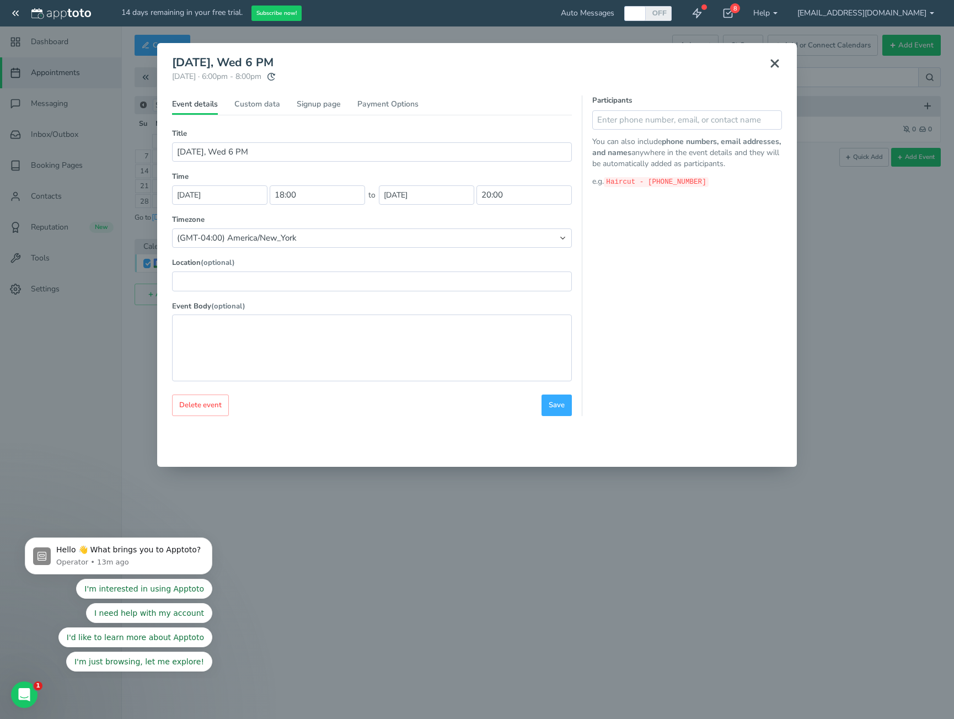
click at [773, 59] on icon at bounding box center [774, 63] width 13 height 13
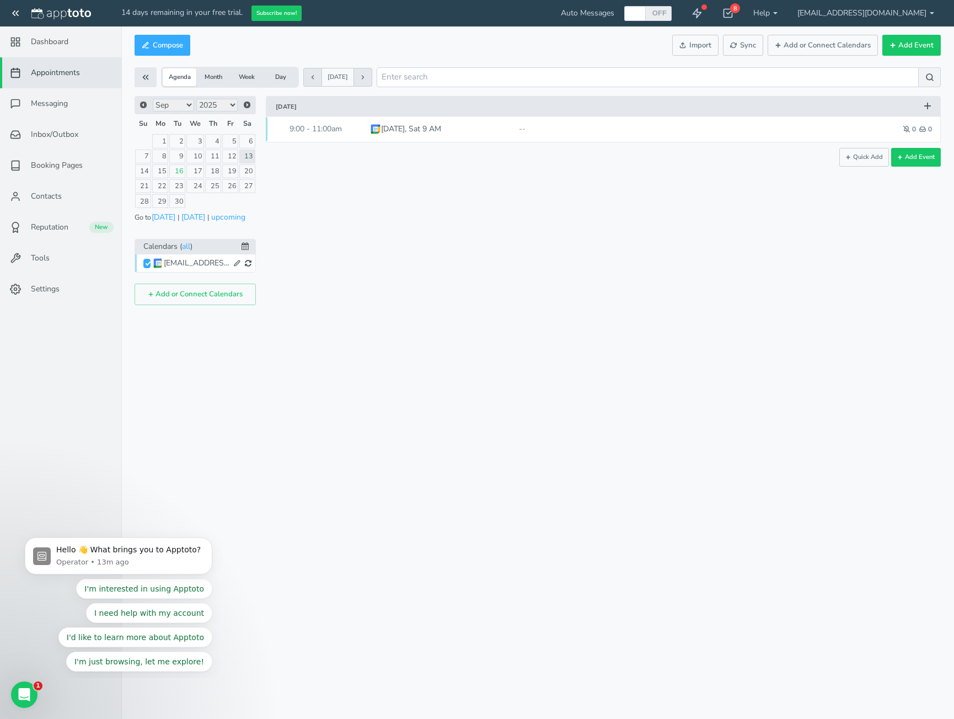
click at [52, 76] on span "Appointments" at bounding box center [55, 72] width 49 height 11
click at [592, 264] on div "× Sept 17, Wed 6 PM Wednesday, September 17th · 6:00pm - 8:00pm Public reschedu…" at bounding box center [598, 200] width 685 height 209
click at [182, 171] on link "16" at bounding box center [177, 171] width 16 height 14
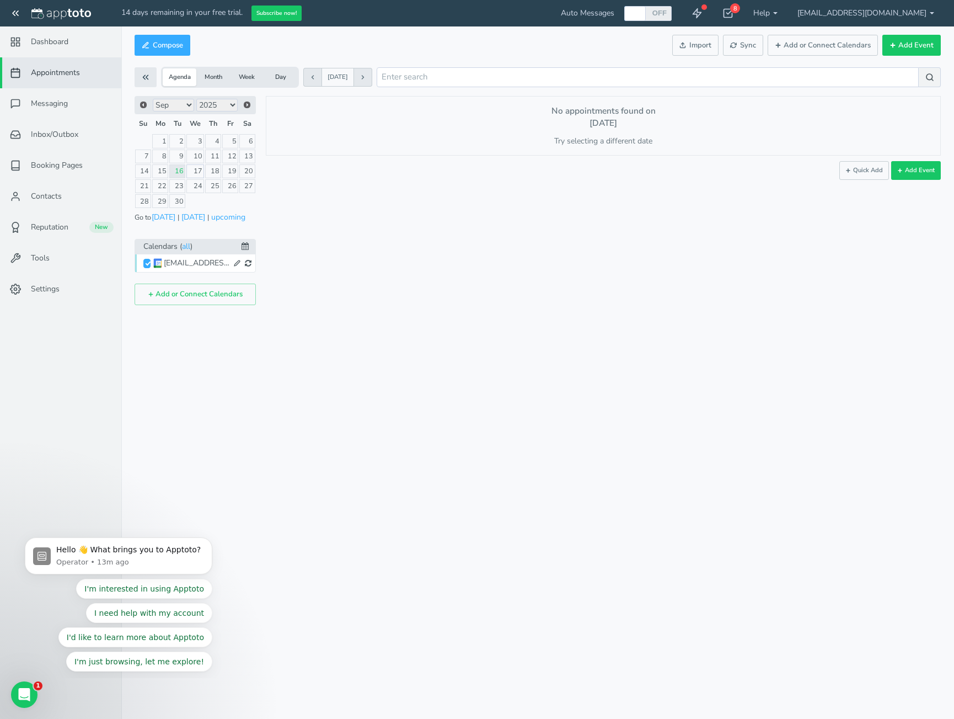
click at [194, 171] on link "17" at bounding box center [195, 171] width 18 height 14
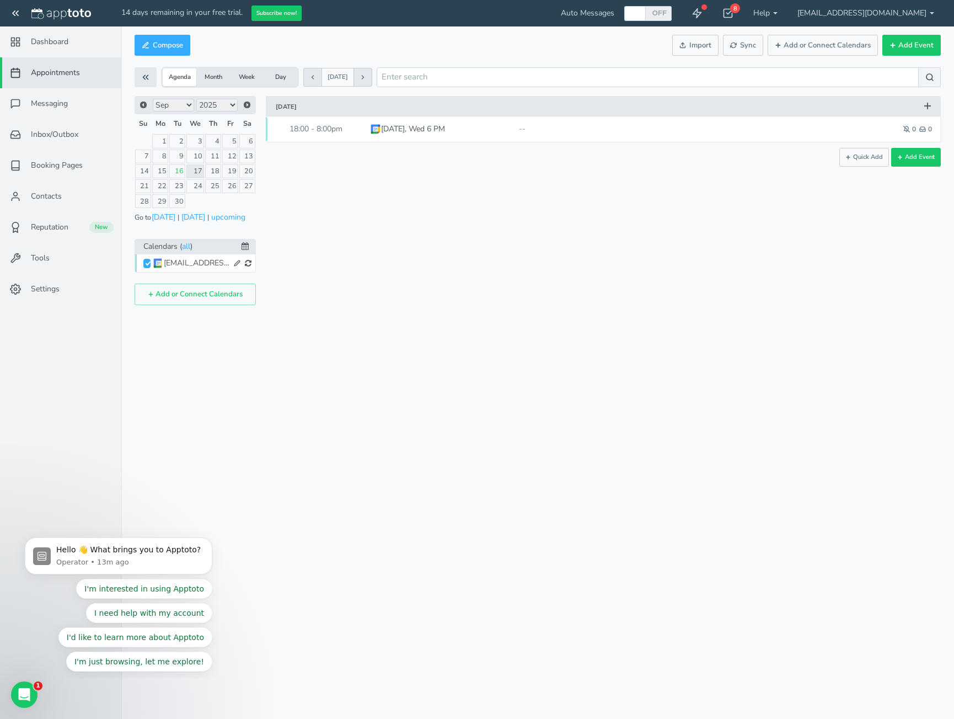
click at [207, 77] on button "Month" at bounding box center [213, 77] width 34 height 18
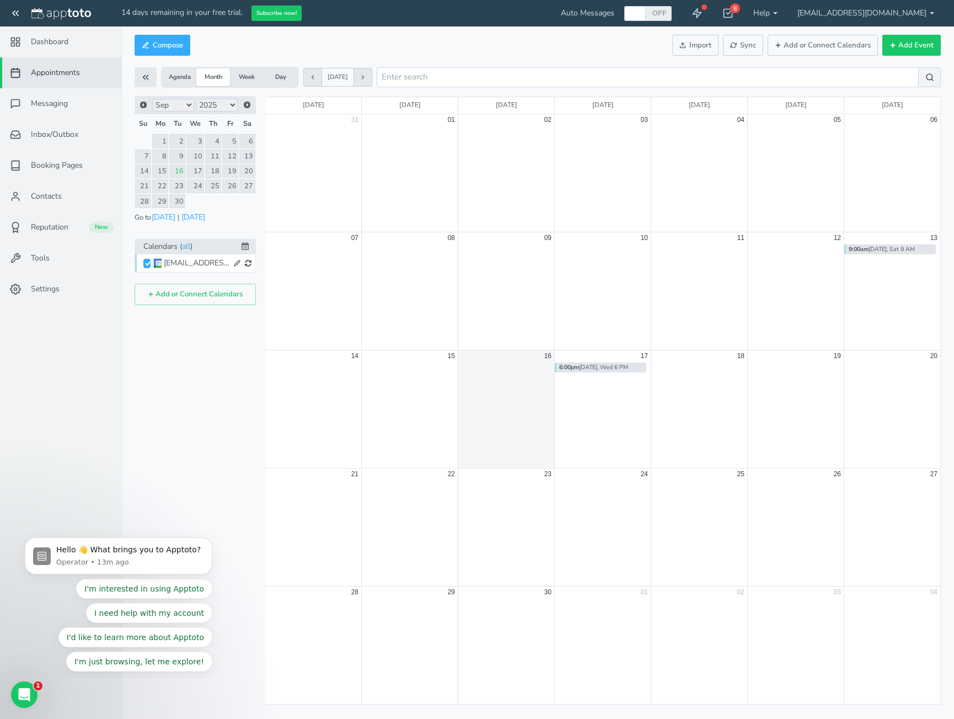
click at [578, 366] on b "6:00pm" at bounding box center [569, 367] width 20 height 8
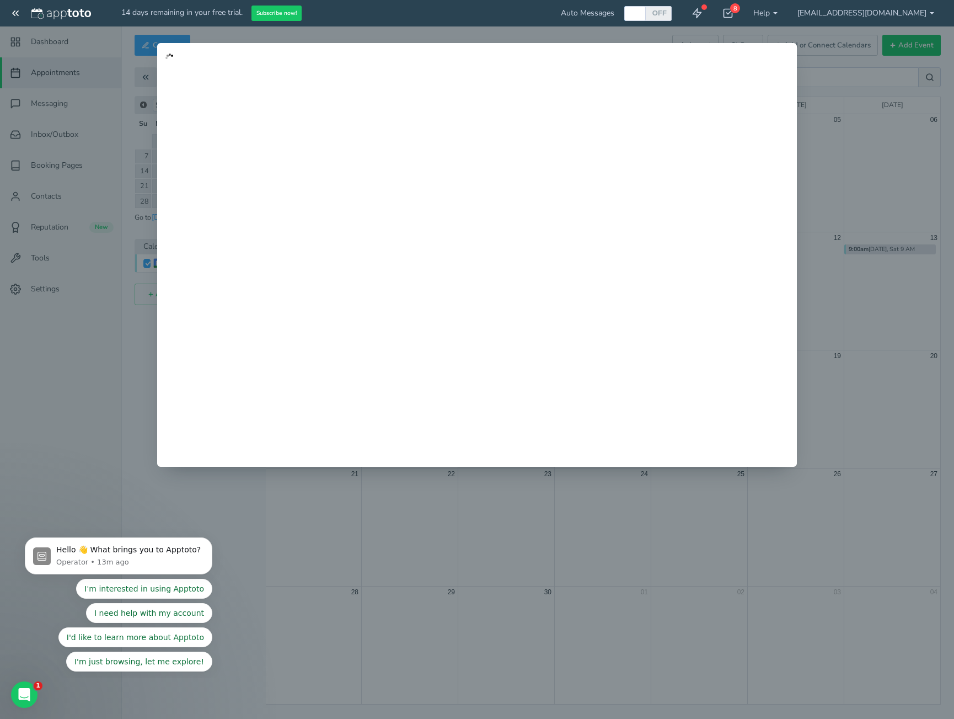
type input "Sept 17, Wed 6 PM"
type input "17-09-2025"
type input "18:00"
type input "17-09-2025"
type input "20:00"
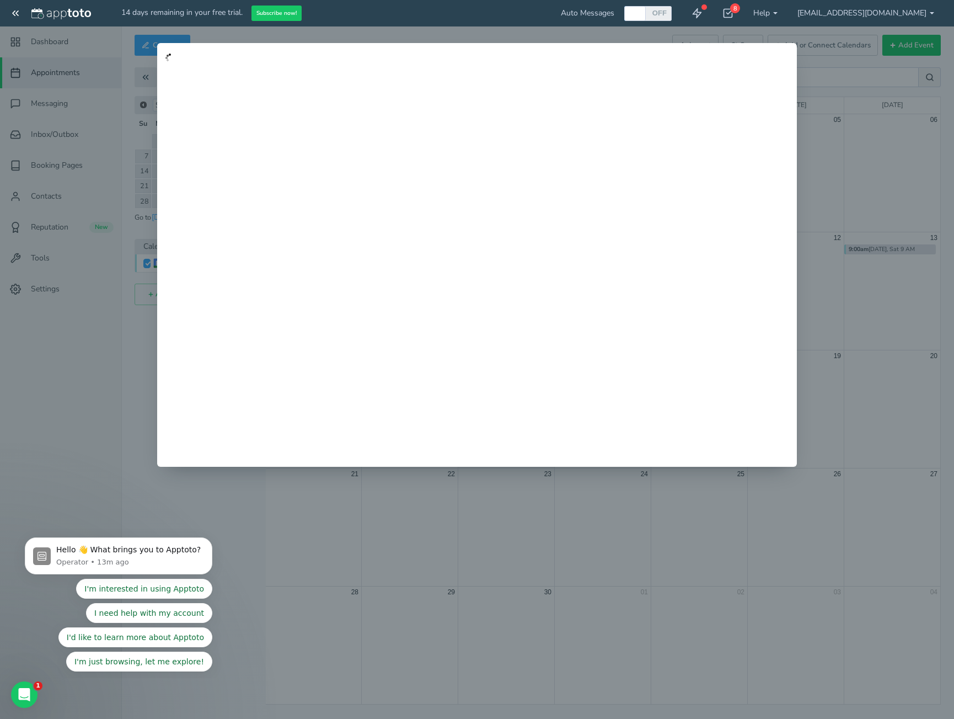
type input "89 5th Avenue, ste 801, New York NY 10003"
select select "string:America/New_York"
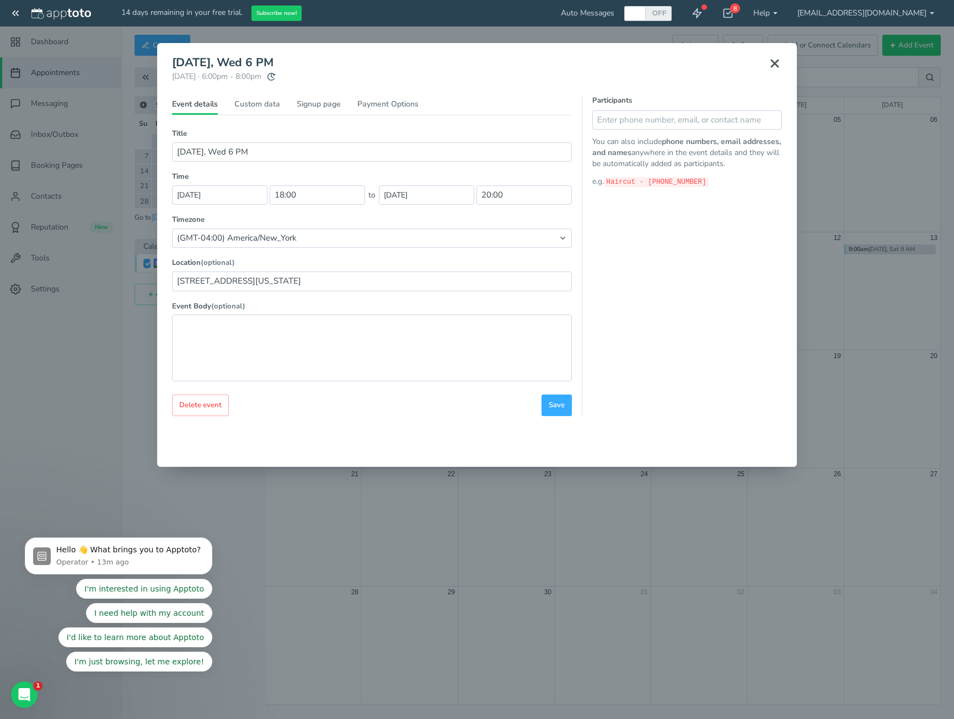
click at [770, 64] on icon at bounding box center [774, 63] width 13 height 13
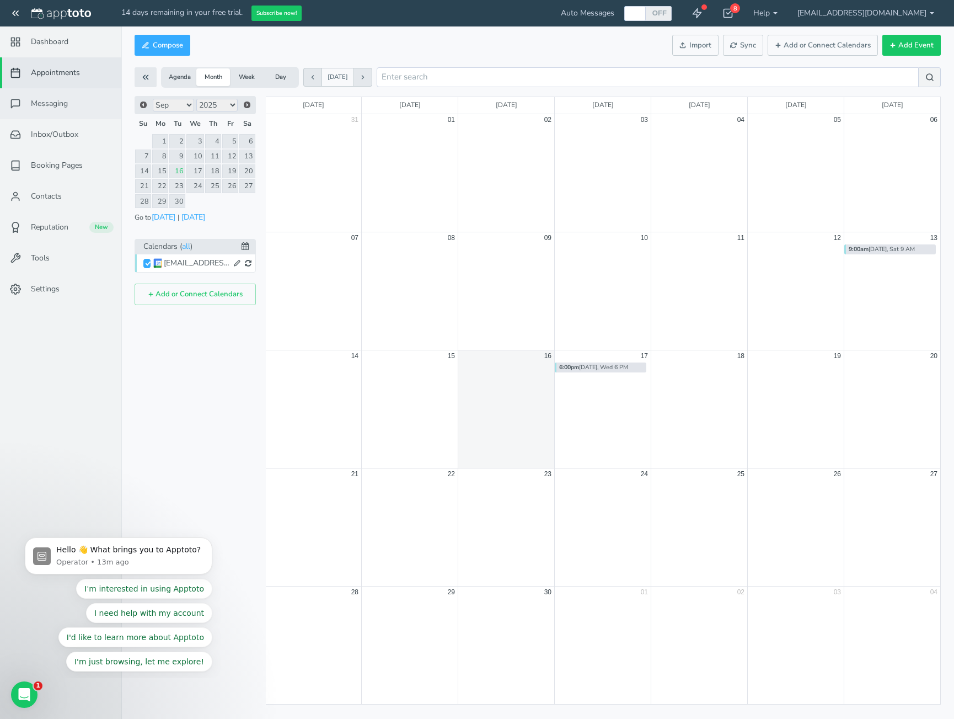
click at [63, 105] on span "Messaging" at bounding box center [49, 103] width 37 height 11
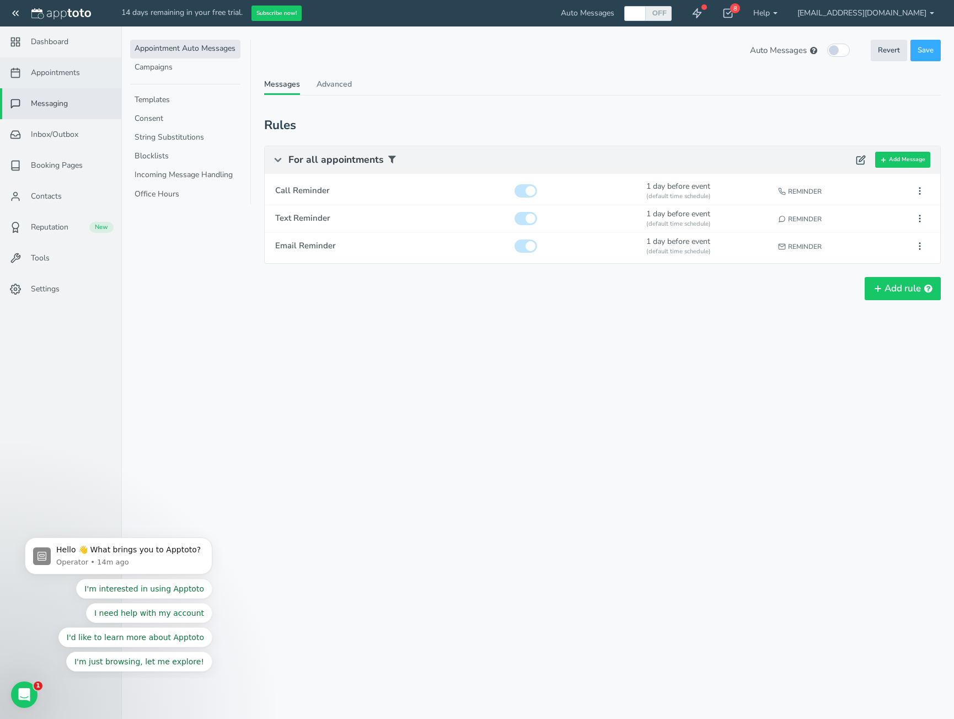
click at [84, 73] on link "Appointments" at bounding box center [60, 72] width 121 height 31
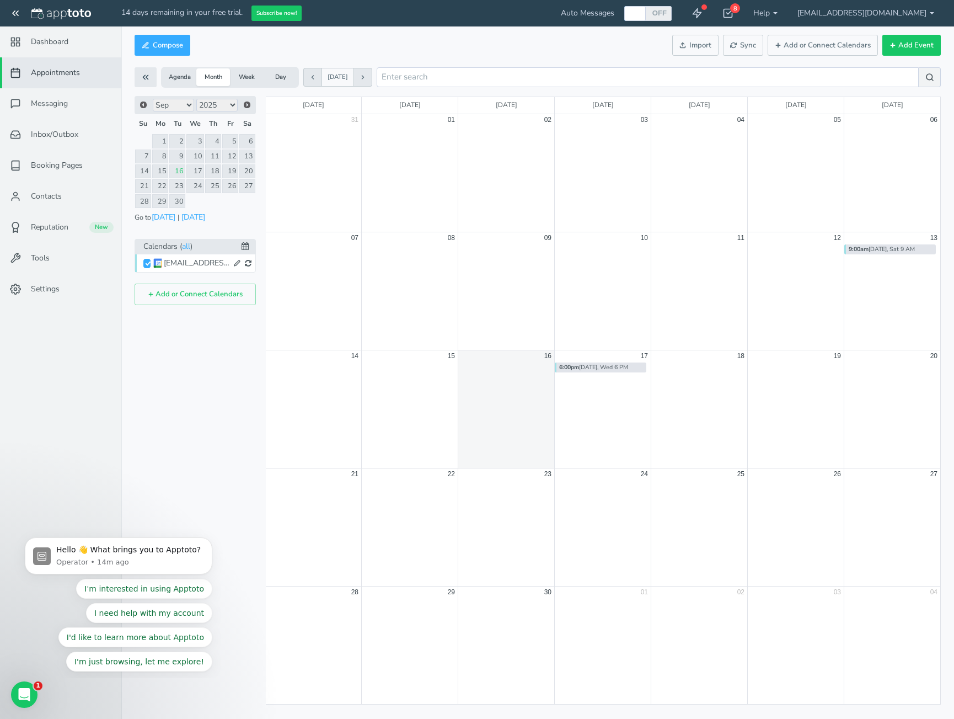
click at [579, 365] on b "6:00pm" at bounding box center [569, 367] width 20 height 8
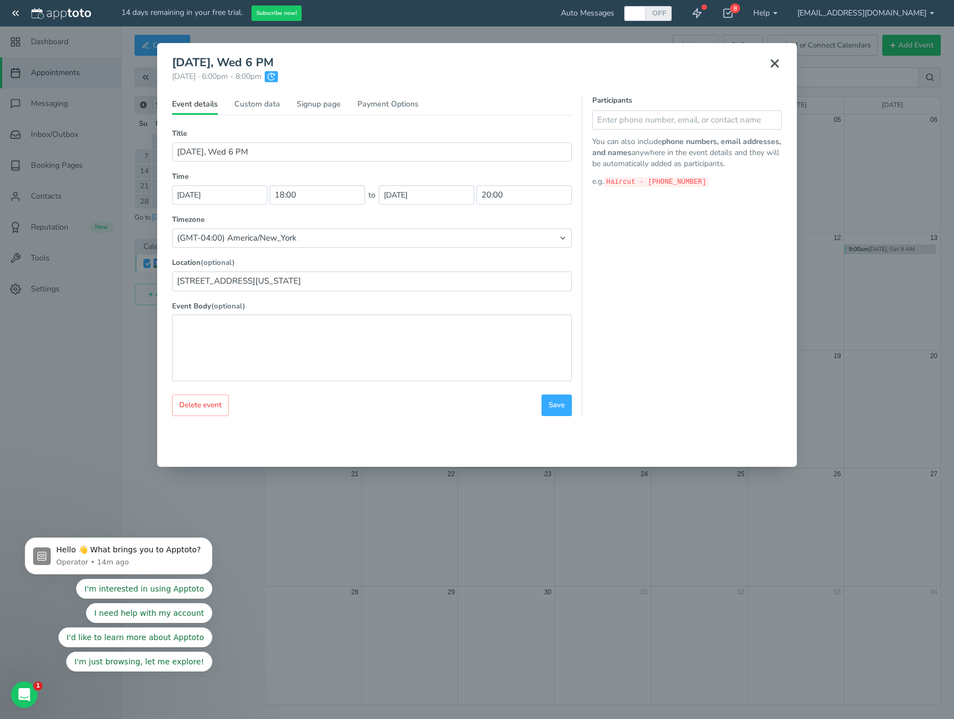
click at [275, 74] on icon at bounding box center [271, 77] width 8 height 8
type input "https://ap-pt.com/s/0e770e08d3832723b"
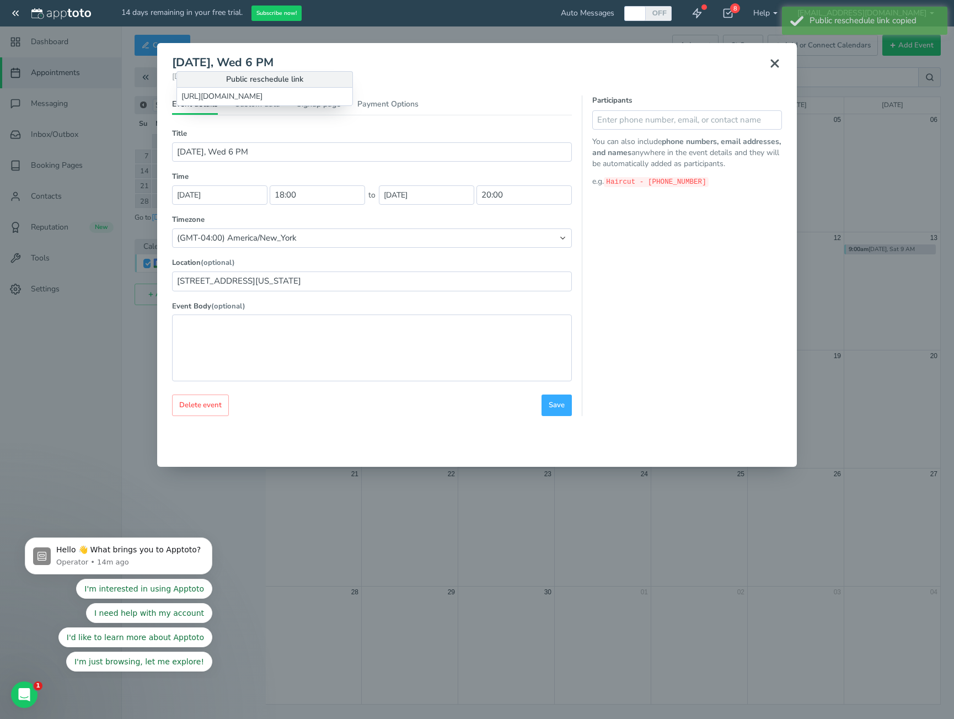
click at [453, 78] on header "Sept 17, Wed 6 PM Wednesday, September 17th · 6:00pm - 8:00pm Public reschedule…" at bounding box center [477, 75] width 610 height 39
drag, startPoint x: 447, startPoint y: 94, endPoint x: 465, endPoint y: 144, distance: 53.9
click at [447, 94] on header "Sept 17, Wed 6 PM Wednesday, September 17th · 6:00pm - 8:00pm Public reschedule…" at bounding box center [477, 75] width 610 height 39
click at [320, 94] on input "https://ap-pt.com/s/0e770e08d3832723b" at bounding box center [264, 96] width 176 height 19
click at [609, 227] on div "Participants You can also include phone numbers, email addresses, and names any…" at bounding box center [682, 255] width 200 height 320
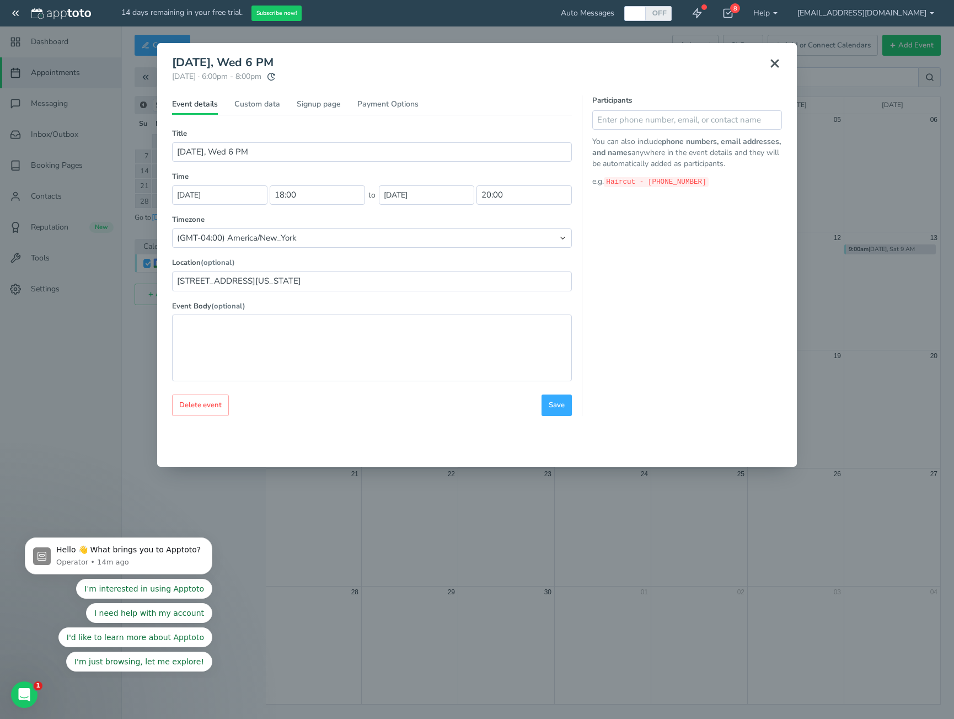
click at [768, 65] on icon at bounding box center [774, 63] width 13 height 13
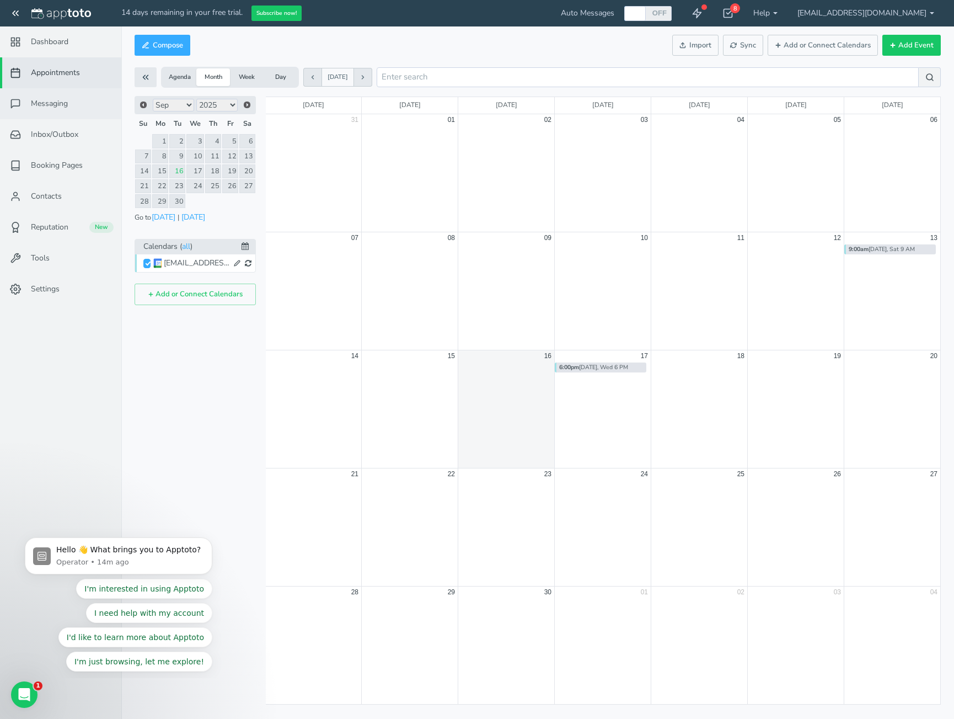
click at [87, 103] on link "Messaging" at bounding box center [60, 103] width 121 height 31
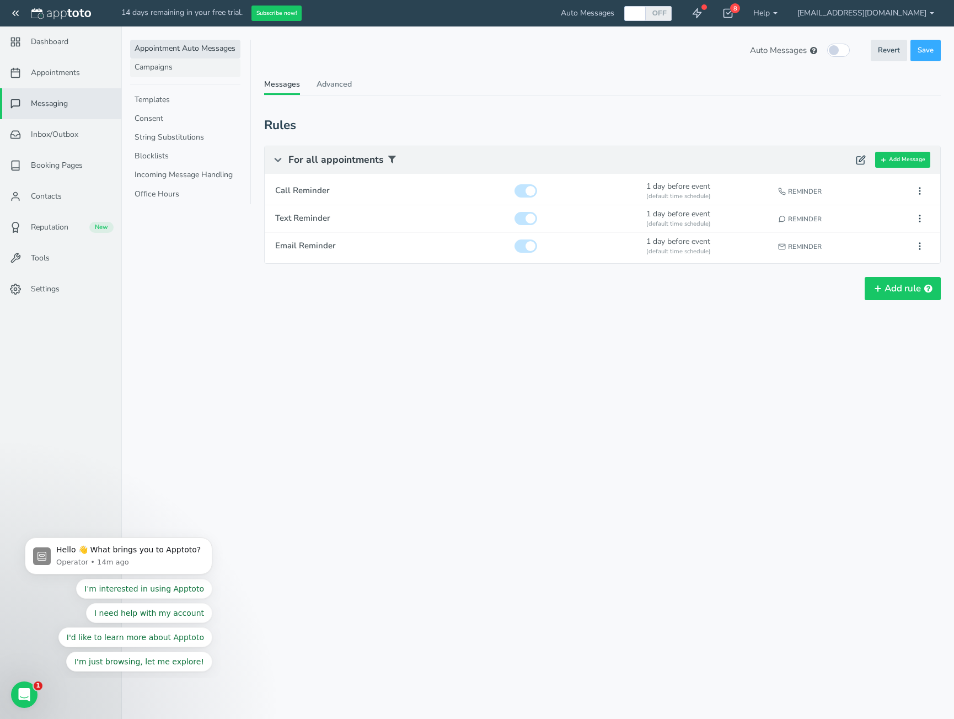
click at [164, 68] on link "Campaigns" at bounding box center [185, 67] width 110 height 19
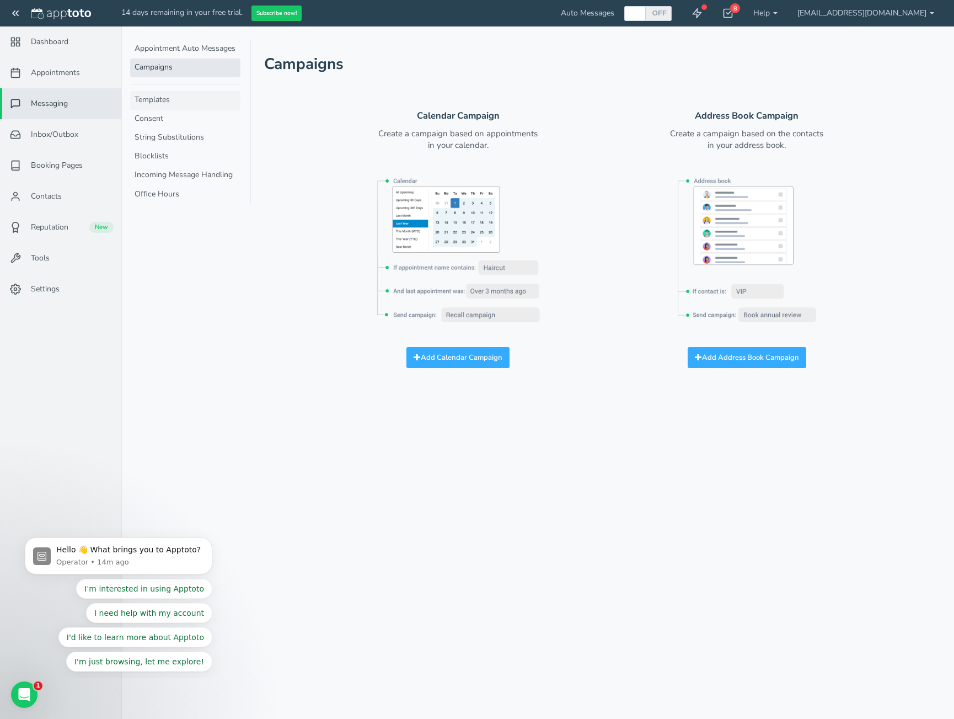
click at [164, 100] on link "Templates" at bounding box center [185, 100] width 110 height 19
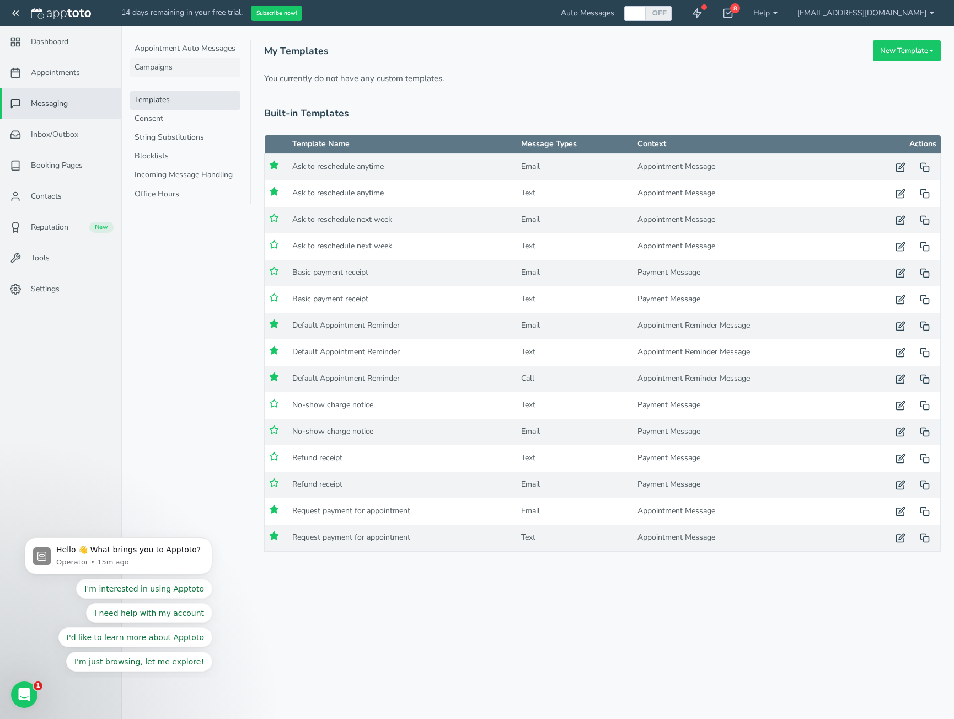
click at [168, 68] on link "Campaigns" at bounding box center [185, 67] width 110 height 19
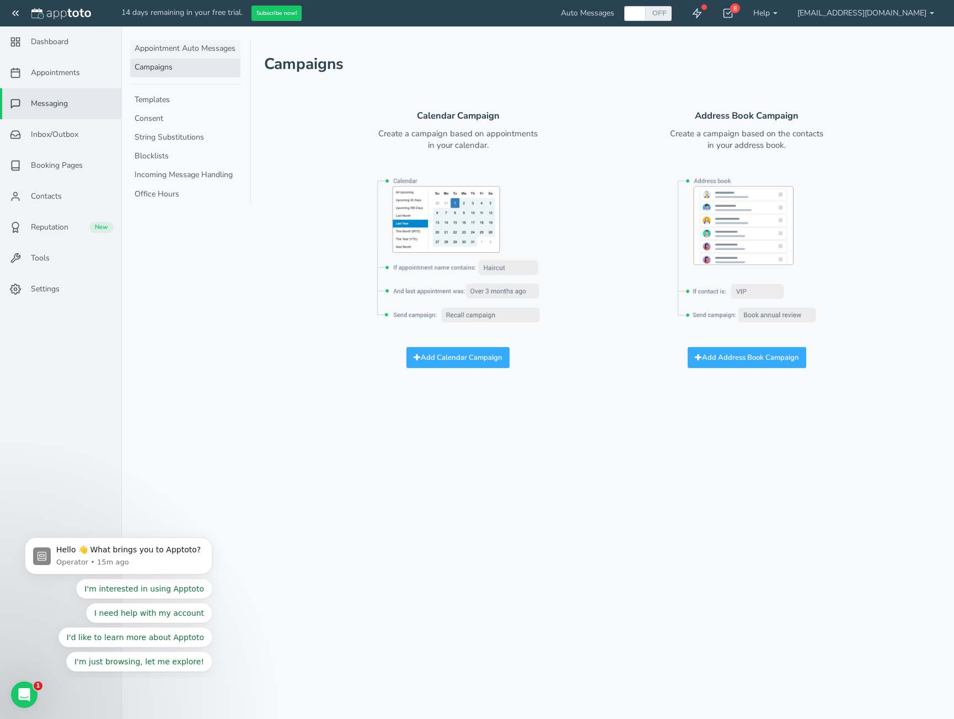
click at [170, 50] on link "Appointment Auto Messages" at bounding box center [185, 49] width 110 height 19
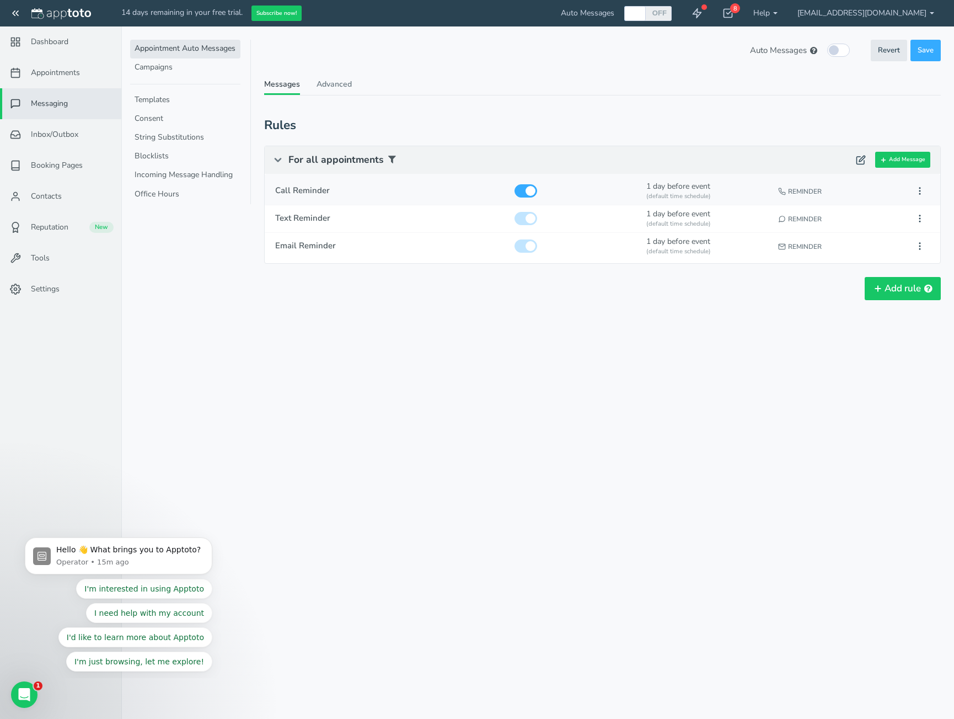
click at [880, 191] on div "Reminder" at bounding box center [839, 189] width 128 height 23
type input "Call Reminder"
checkbox input "true"
select select "number:1"
select select "string:man"
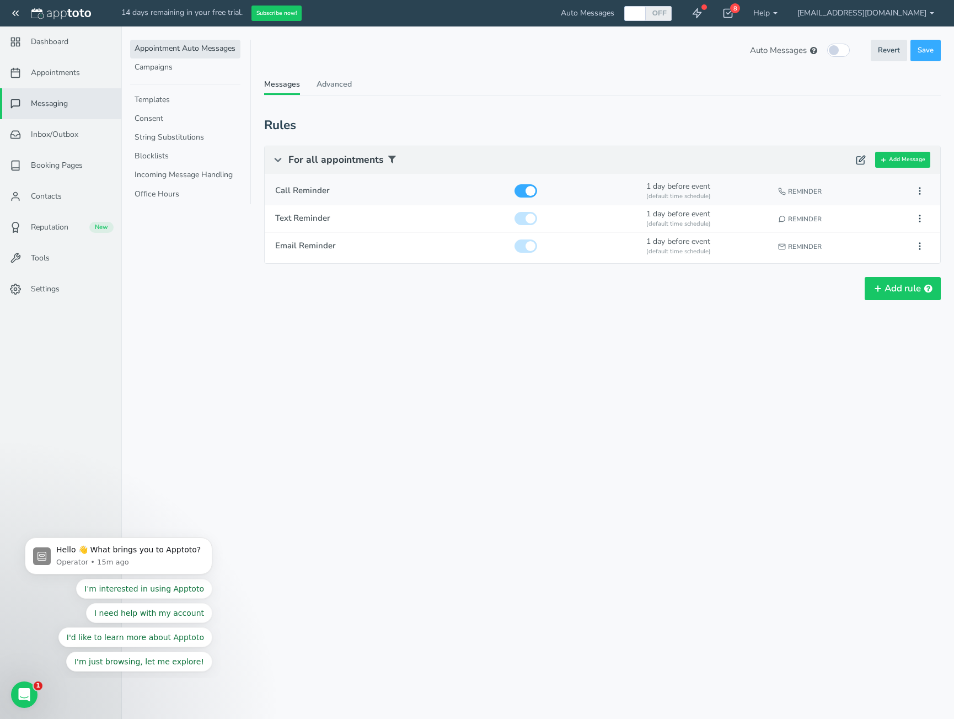
select select "string:default"
select select "string:1"
